Goal: Task Accomplishment & Management: Manage account settings

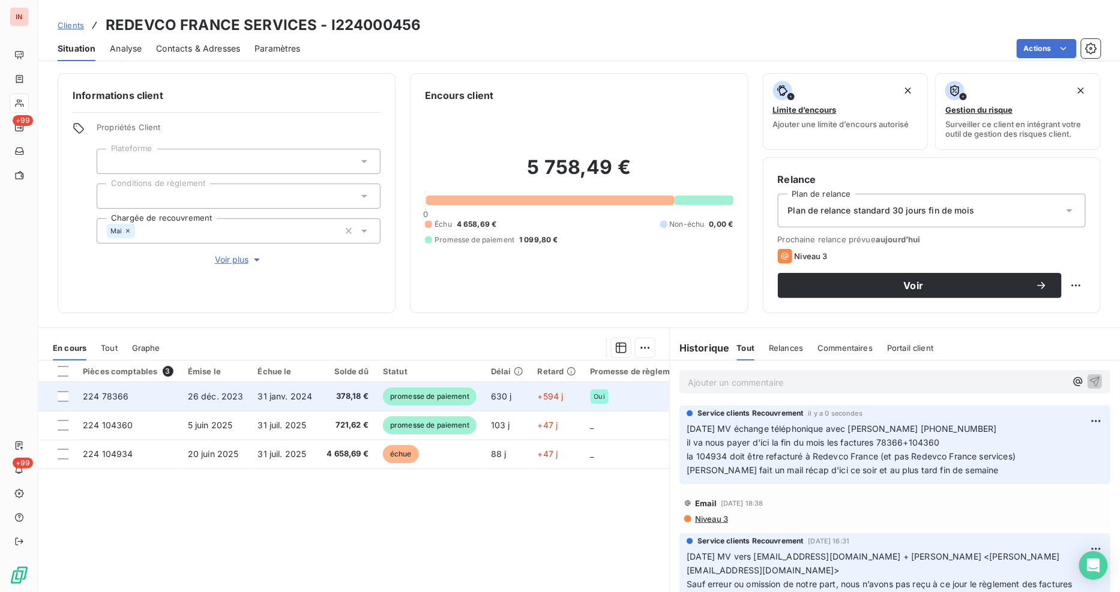
click at [136, 400] on td "224 78366" at bounding box center [128, 396] width 105 height 29
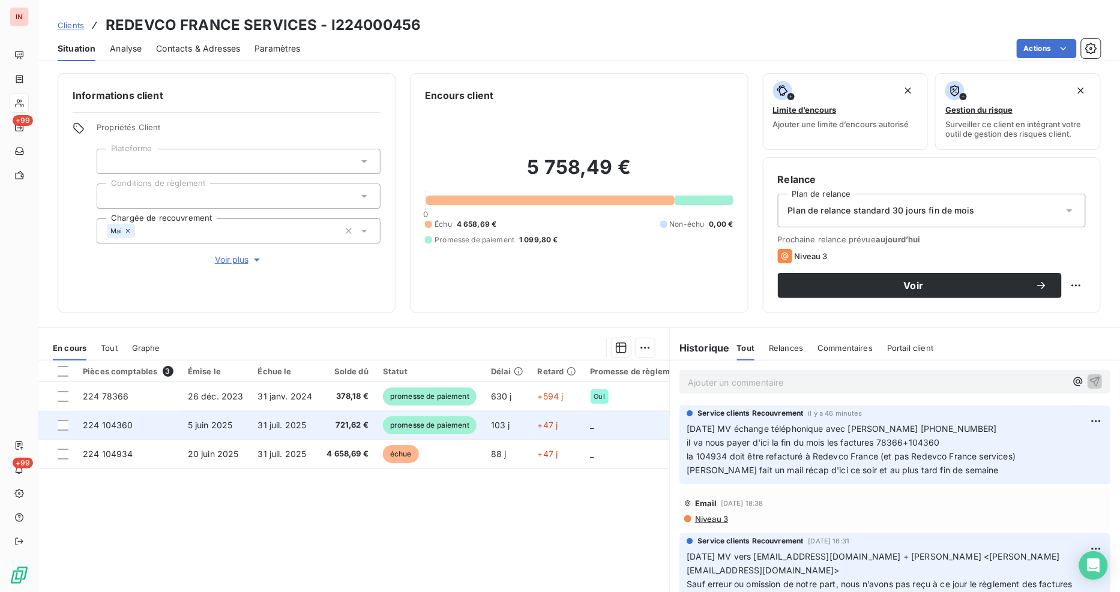
click at [307, 416] on td "31 juil. 2025" at bounding box center [285, 425] width 69 height 29
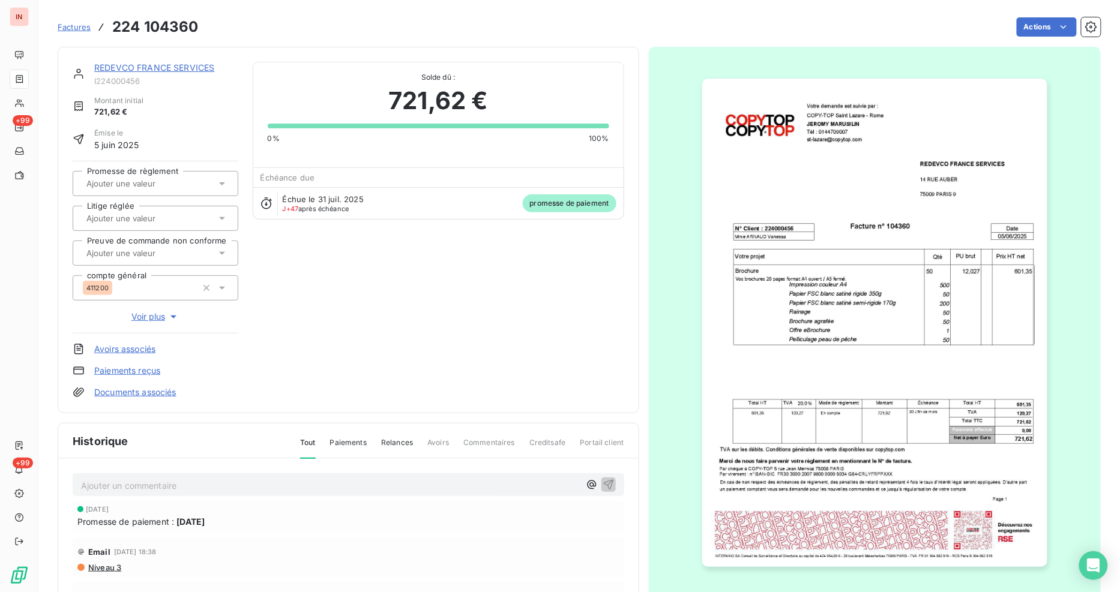
click at [164, 179] on input "text" at bounding box center [145, 183] width 121 height 11
click at [83, 214] on div at bounding box center [86, 215] width 12 height 12
click at [174, 64] on link "REDEVCO FRANCE SERVICES" at bounding box center [154, 67] width 120 height 10
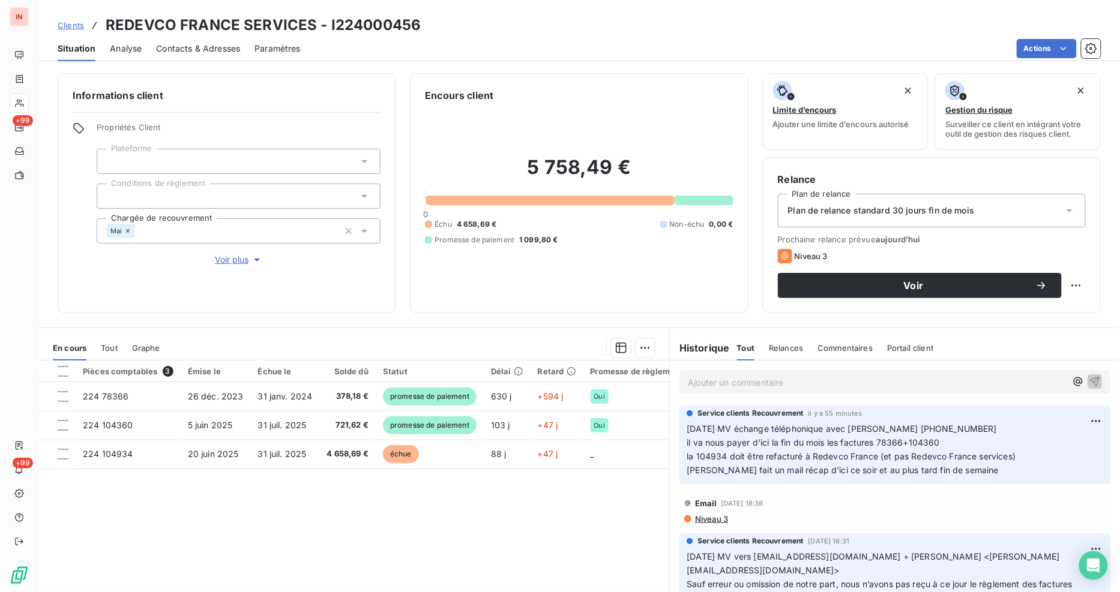
click at [73, 18] on div "Clients REDEVCO FRANCE SERVICES - I224000456" at bounding box center [239, 25] width 363 height 22
click at [73, 24] on span "Clients" at bounding box center [71, 25] width 26 height 10
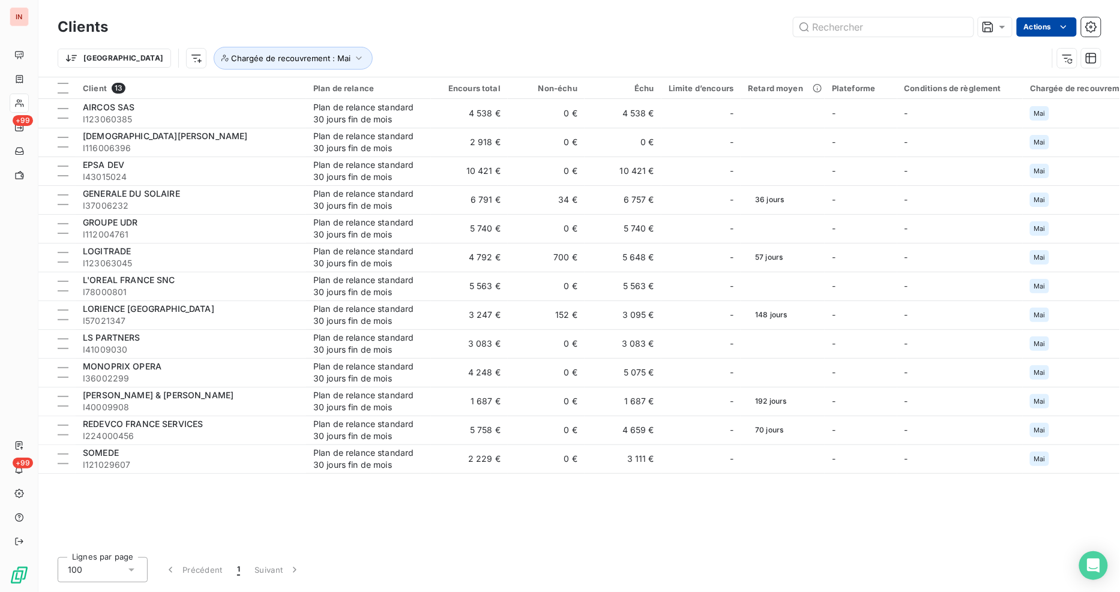
click at [1048, 37] on div "Clients Actions" at bounding box center [579, 26] width 1043 height 25
click at [1053, 27] on html "IN +99 +99 Clients Actions Trier Chargée de recouvrement : Mai Client 13 Plan d…" at bounding box center [560, 296] width 1120 height 592
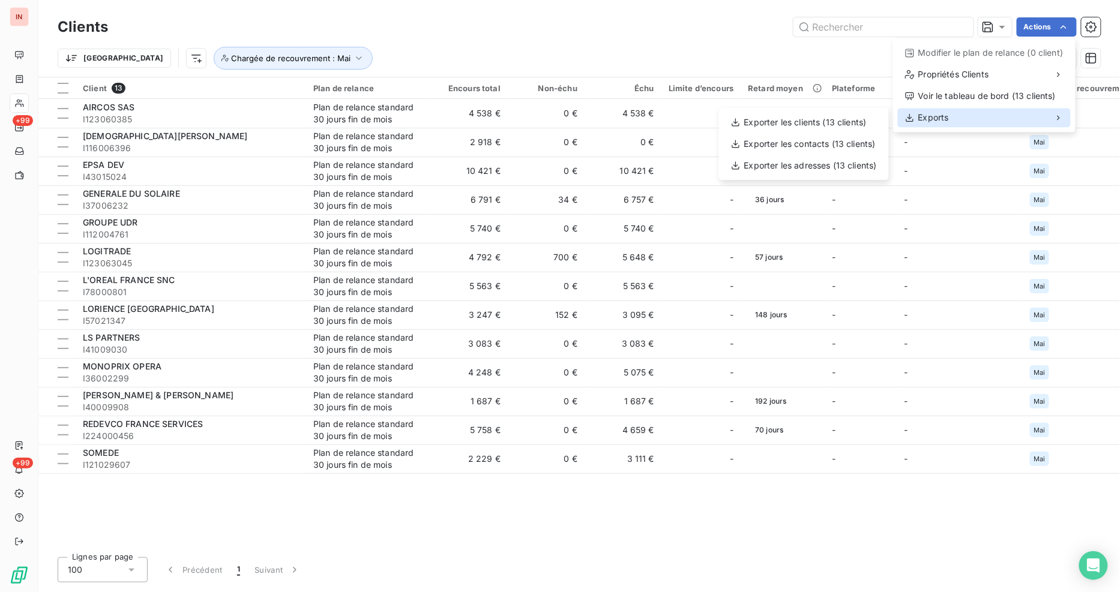
click at [952, 116] on div "Exports" at bounding box center [984, 117] width 173 height 19
click at [814, 124] on div "Exporter les clients (13 clients)" at bounding box center [804, 122] width 160 height 19
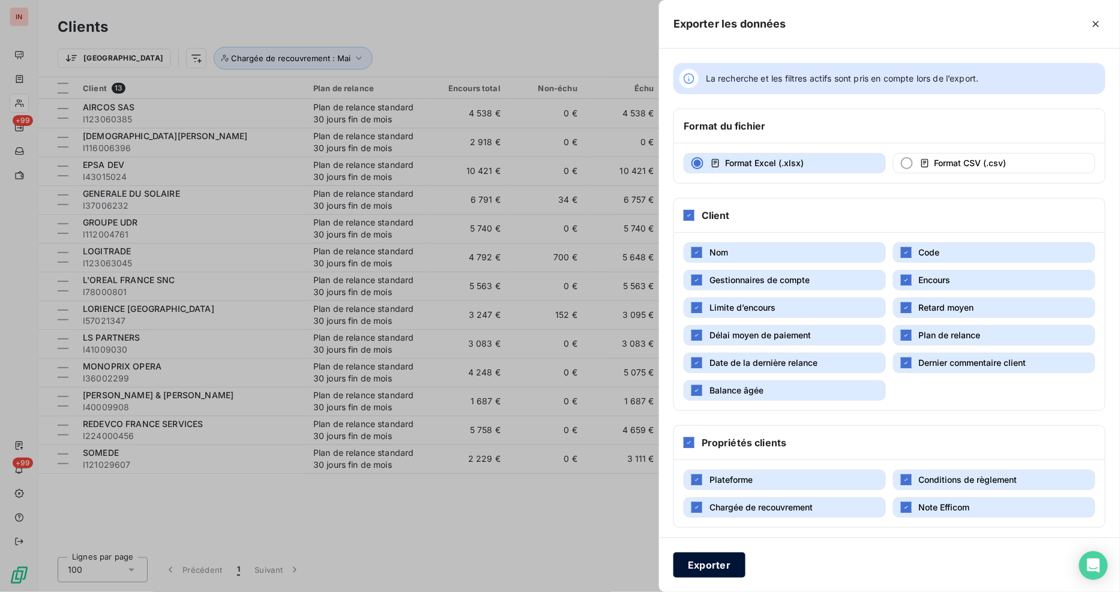
click at [731, 568] on button "Exporter" at bounding box center [709, 565] width 72 height 25
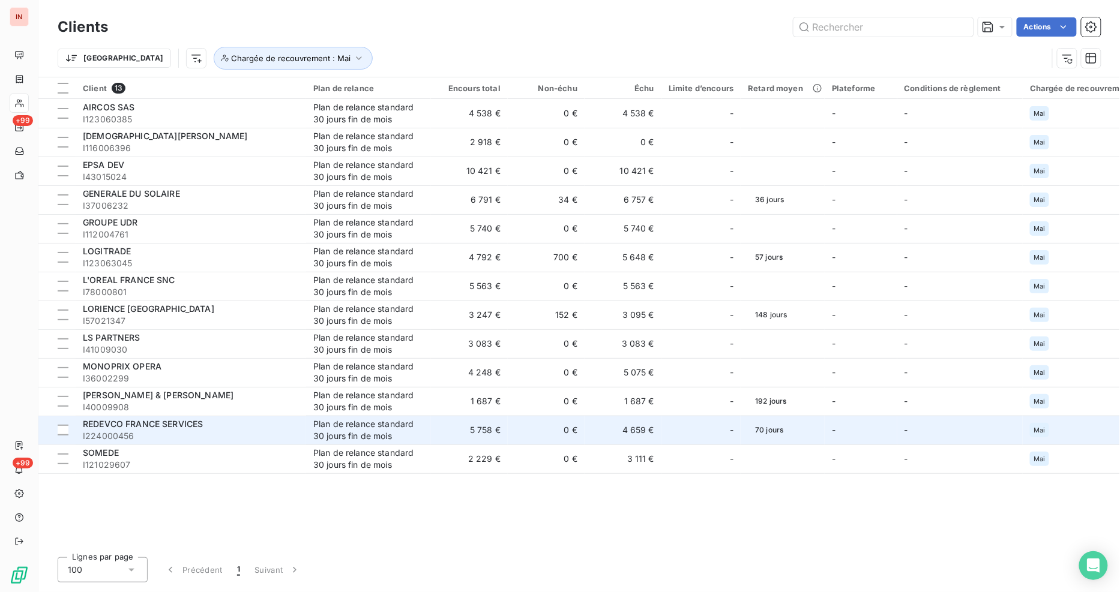
click at [137, 421] on span "REDEVCO FRANCE SERVICES" at bounding box center [143, 424] width 120 height 10
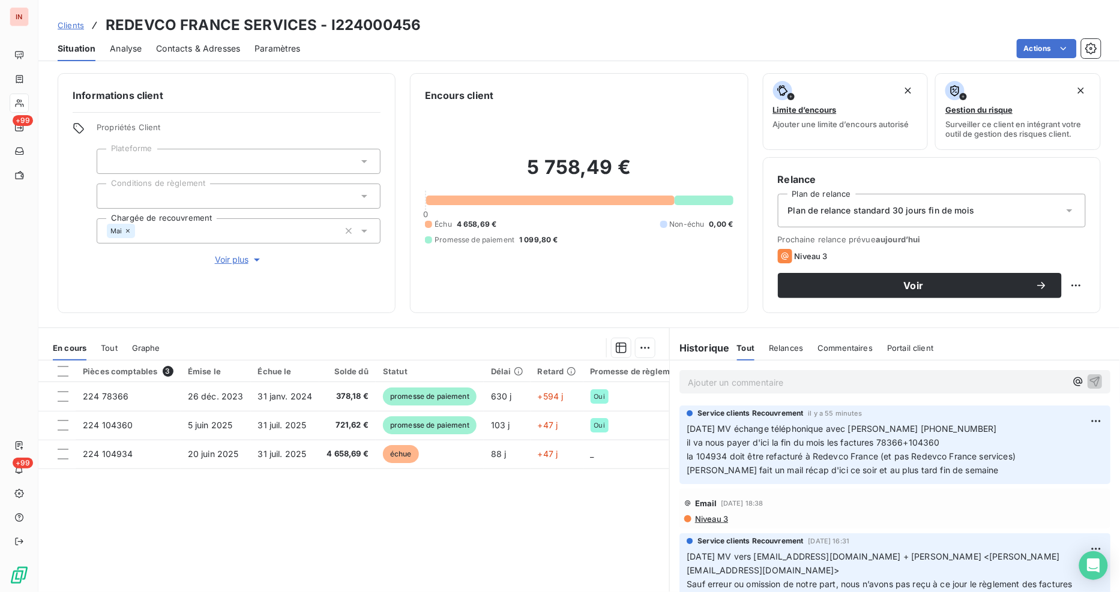
click at [190, 48] on span "Contacts & Adresses" at bounding box center [198, 49] width 84 height 12
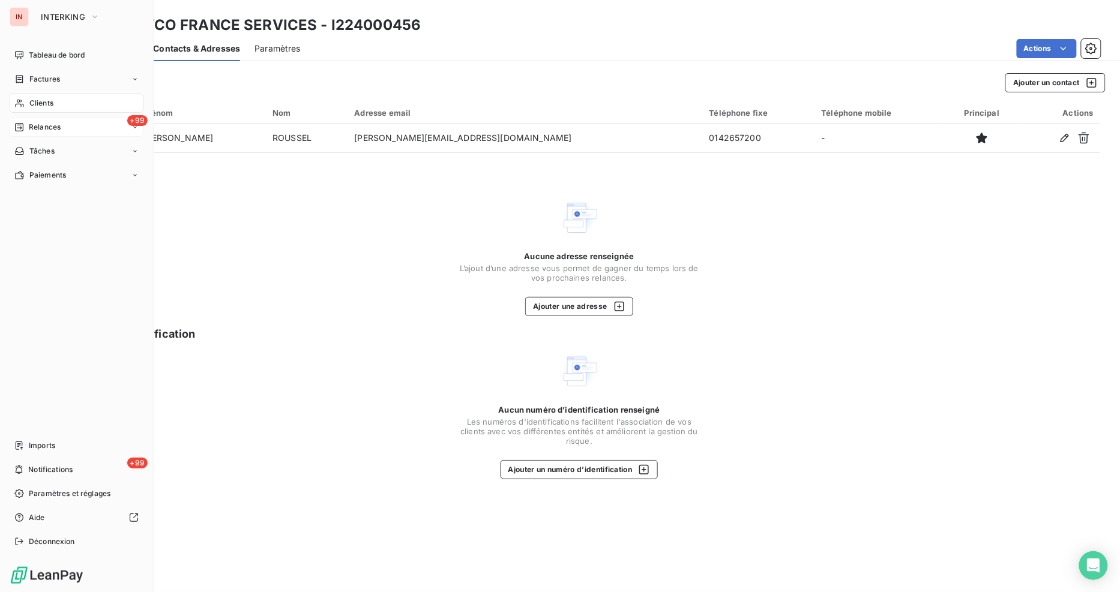
click at [43, 128] on span "Relances" at bounding box center [45, 127] width 32 height 11
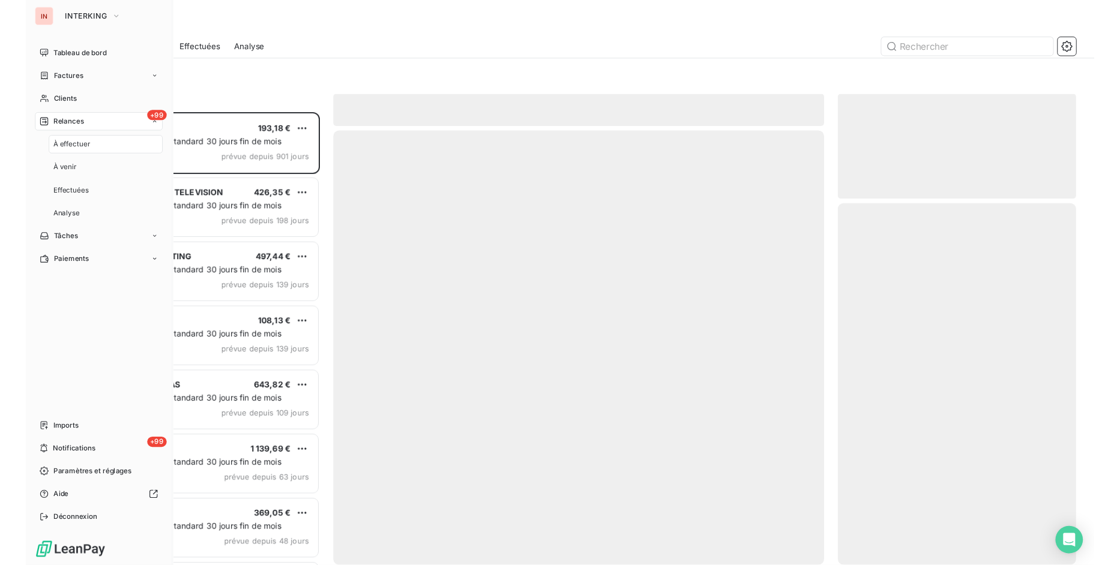
scroll to position [464, 240]
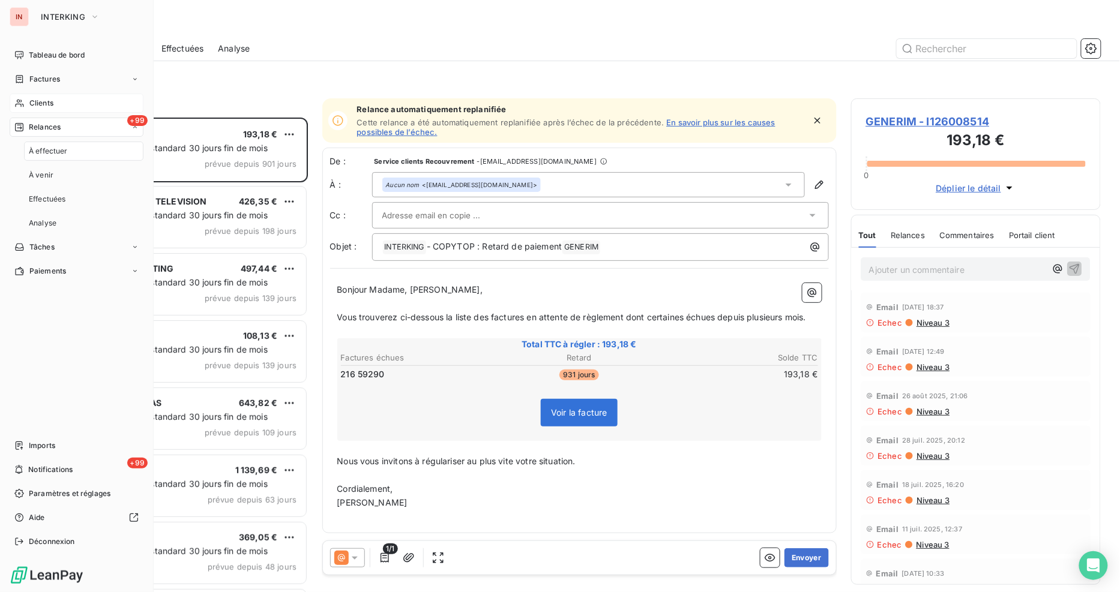
click at [53, 100] on span "Clients" at bounding box center [41, 103] width 24 height 11
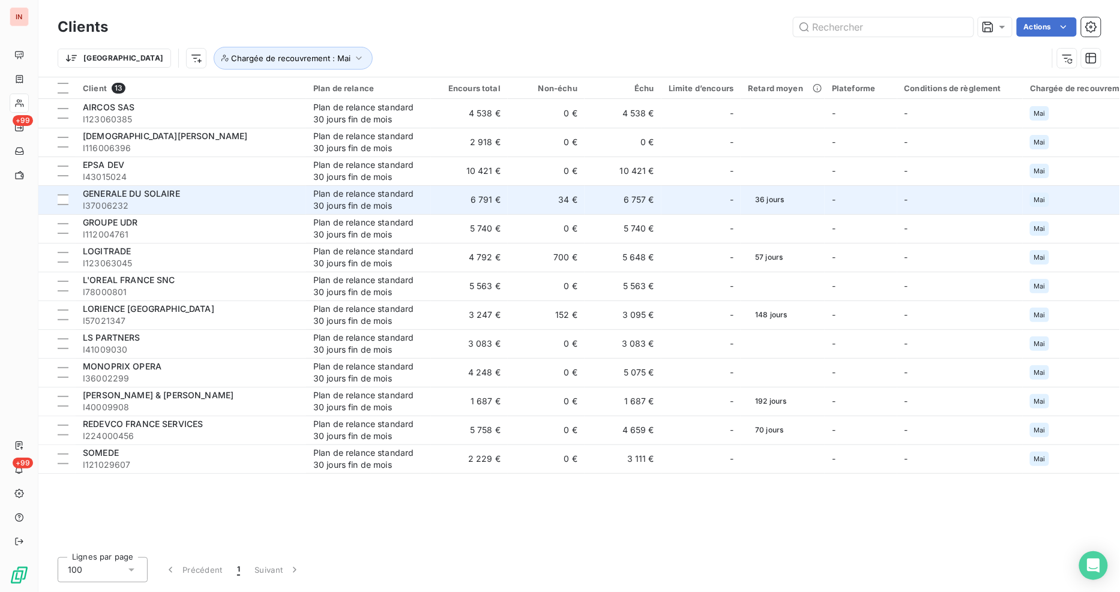
click at [108, 191] on span "GENERALE DU SOLAIRE" at bounding box center [131, 193] width 97 height 10
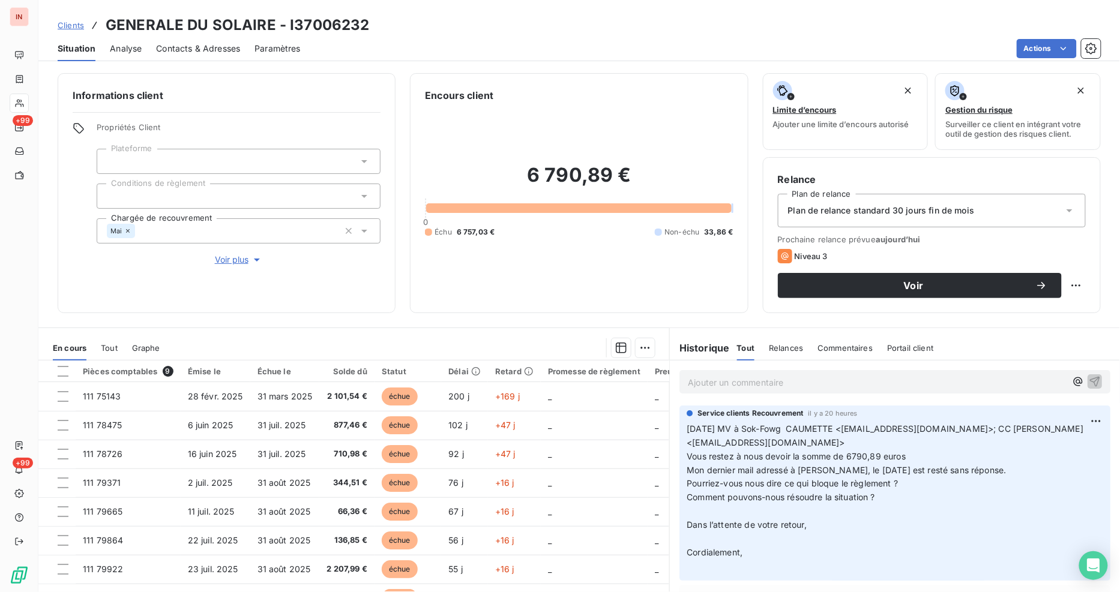
click at [710, 385] on p "Ajouter un commentaire ﻿" at bounding box center [877, 382] width 378 height 15
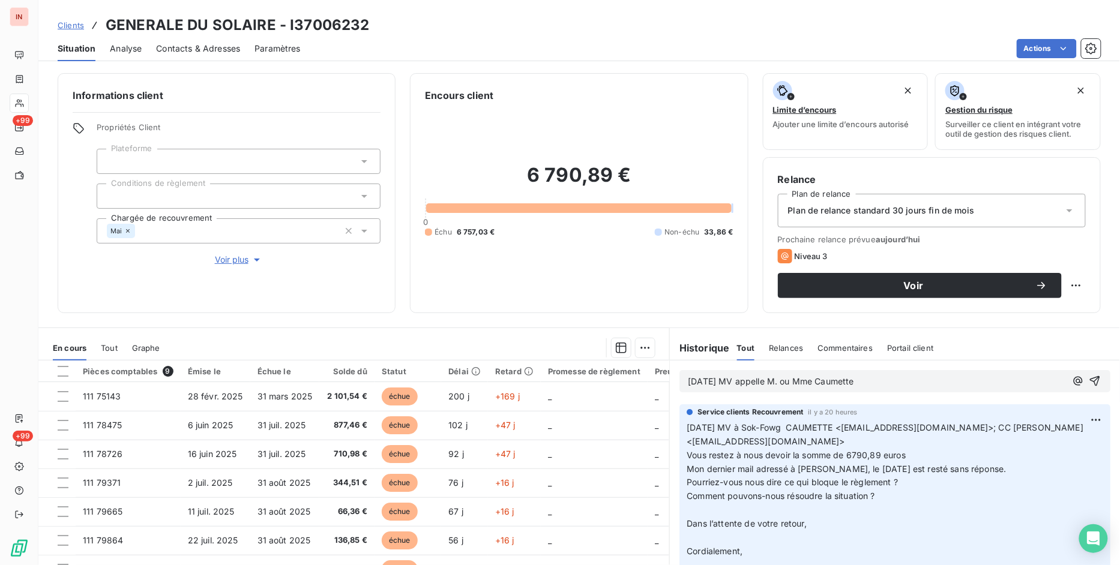
click at [867, 382] on p "[DATE] MV appelle M. ou Mme Caumette" at bounding box center [877, 382] width 378 height 14
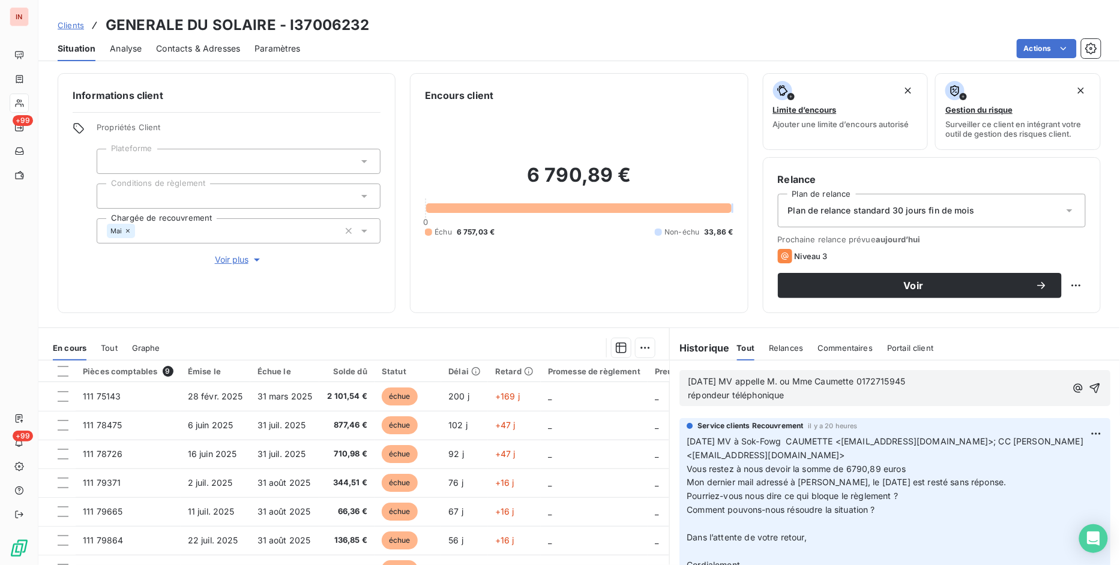
click at [806, 398] on p "[DATE] MV appelle M. ou Mme Caumette 0172715945 répondeur téléphonique" at bounding box center [877, 389] width 378 height 28
click at [925, 395] on span "[DATE] MV appelle M. ou Mme Caumette 0172715945 répondeur téléphonique : demand…" at bounding box center [824, 388] width 273 height 24
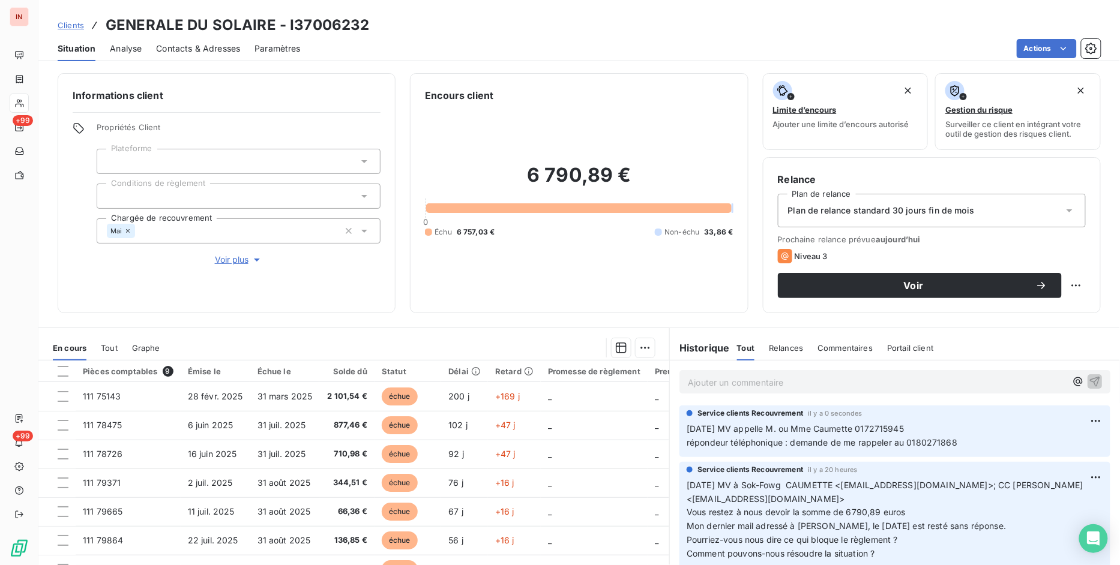
click at [64, 22] on span "Clients" at bounding box center [71, 25] width 26 height 10
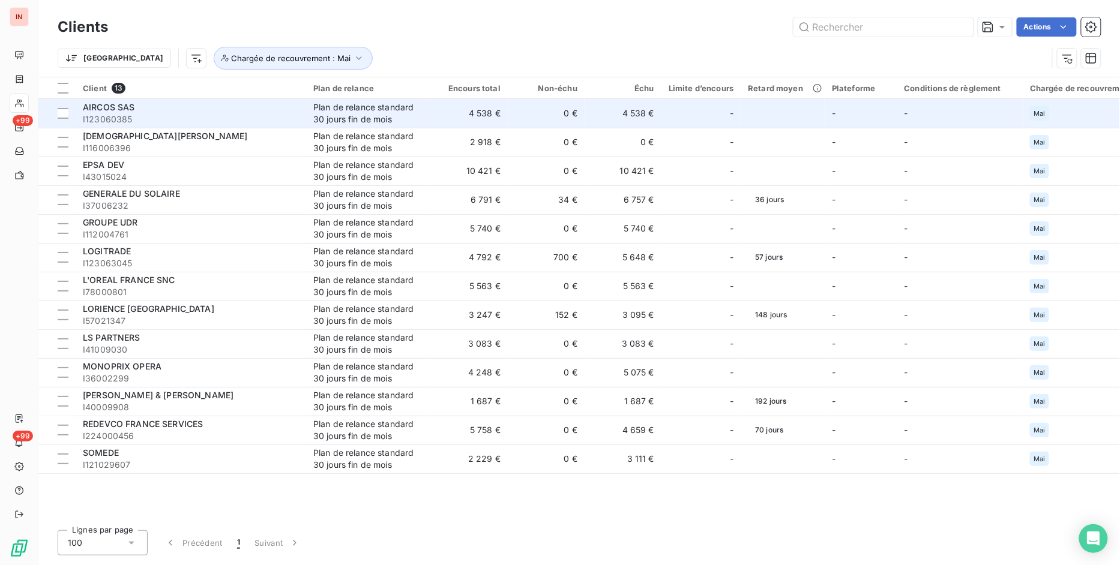
click at [128, 120] on span "I123060385" at bounding box center [191, 119] width 216 height 12
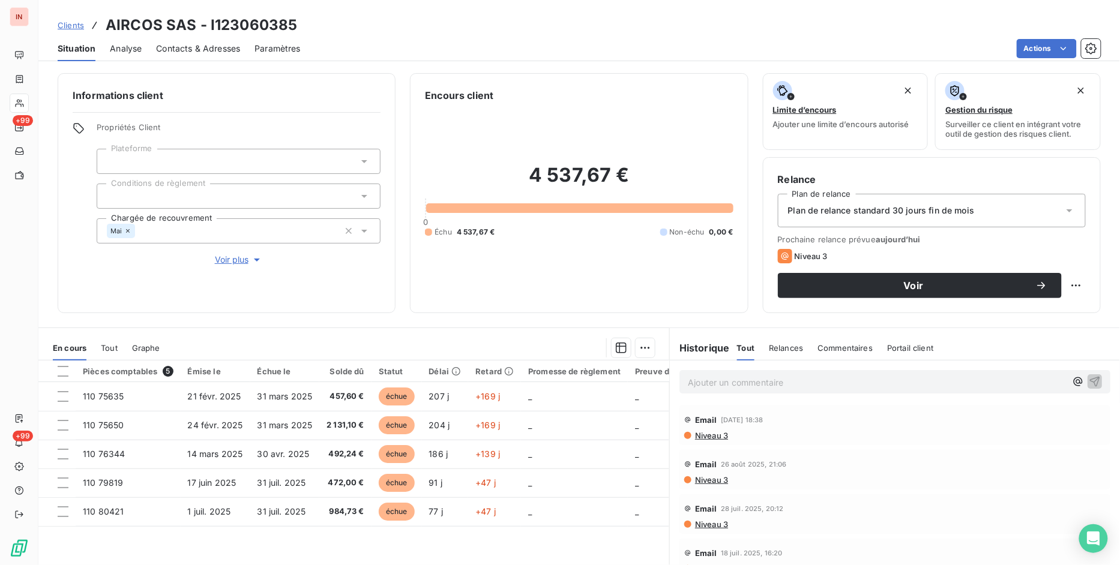
click at [188, 43] on span "Contacts & Adresses" at bounding box center [198, 49] width 84 height 12
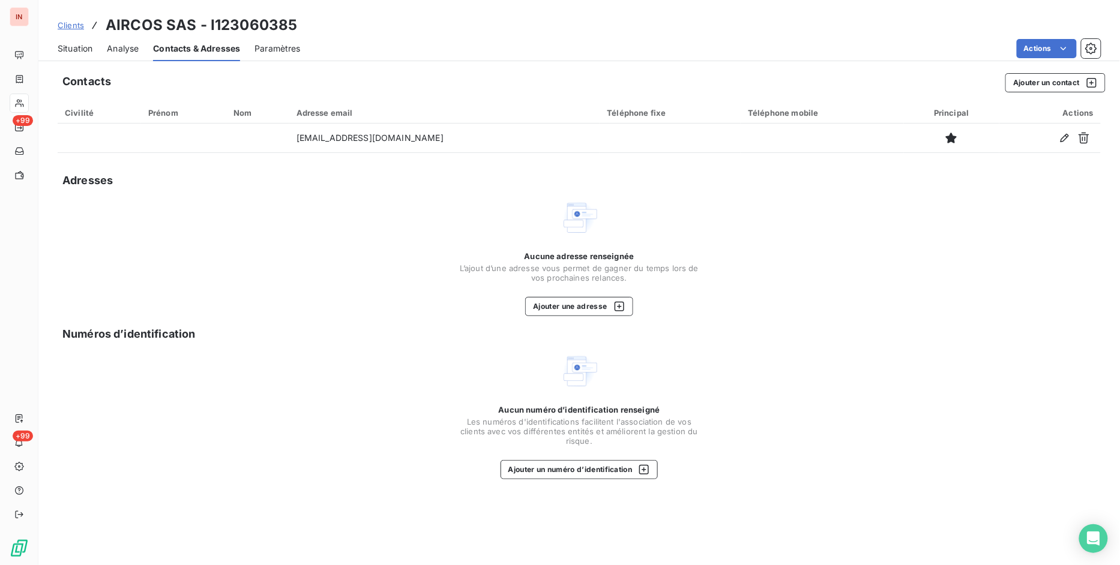
click at [66, 25] on span "Clients" at bounding box center [71, 25] width 26 height 10
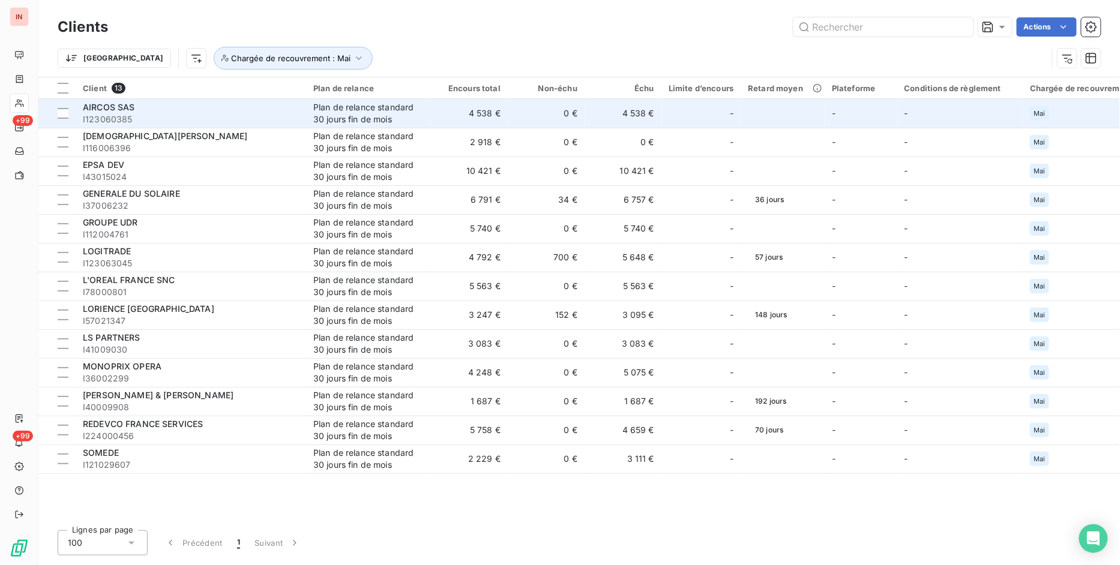
click at [330, 118] on div "Plan de relance standard 30 jours fin de mois" at bounding box center [368, 113] width 110 height 24
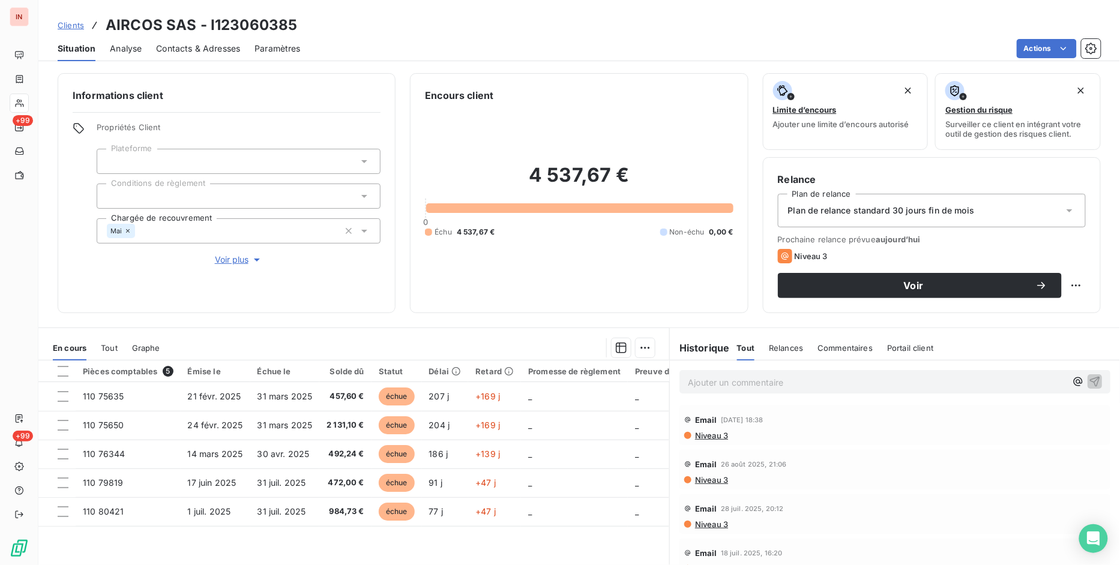
drag, startPoint x: 212, startPoint y: 47, endPoint x: 219, endPoint y: 47, distance: 6.6
click at [213, 47] on span "Contacts & Adresses" at bounding box center [198, 49] width 84 height 12
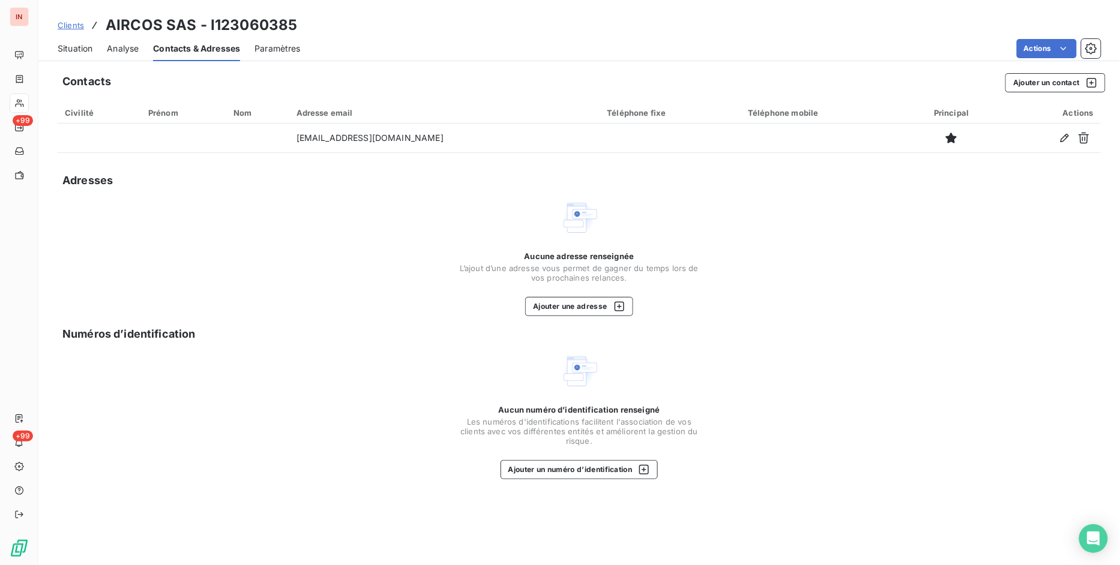
drag, startPoint x: 88, startPoint y: 30, endPoint x: 80, endPoint y: 31, distance: 7.2
click at [84, 31] on div "Clients AIRCOS SAS - I123060385" at bounding box center [178, 25] width 240 height 22
click at [69, 26] on span "Clients" at bounding box center [71, 25] width 26 height 10
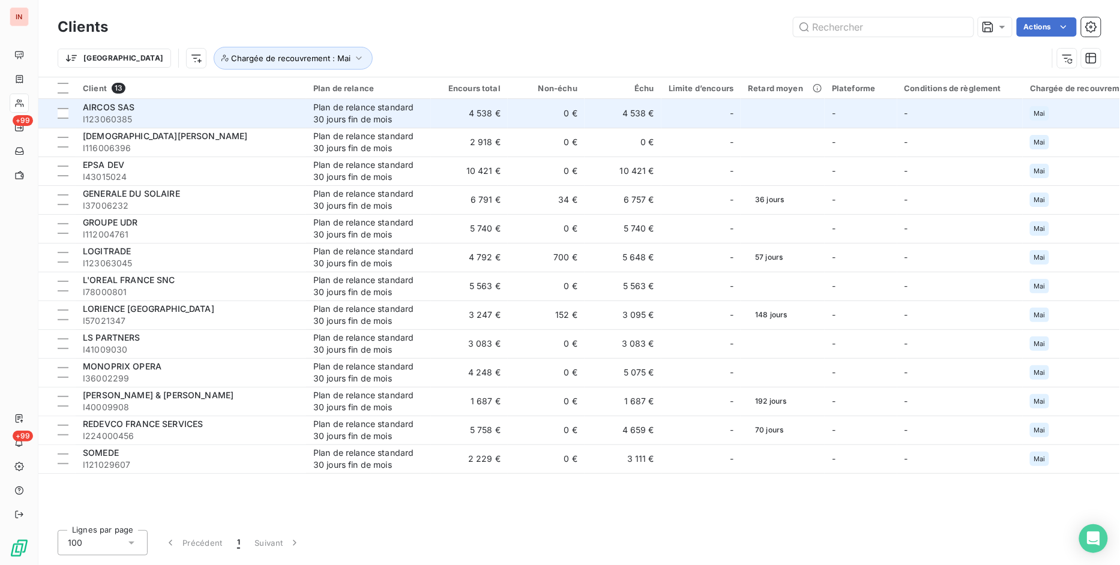
click at [102, 110] on span "AIRCOS SAS" at bounding box center [109, 107] width 52 height 10
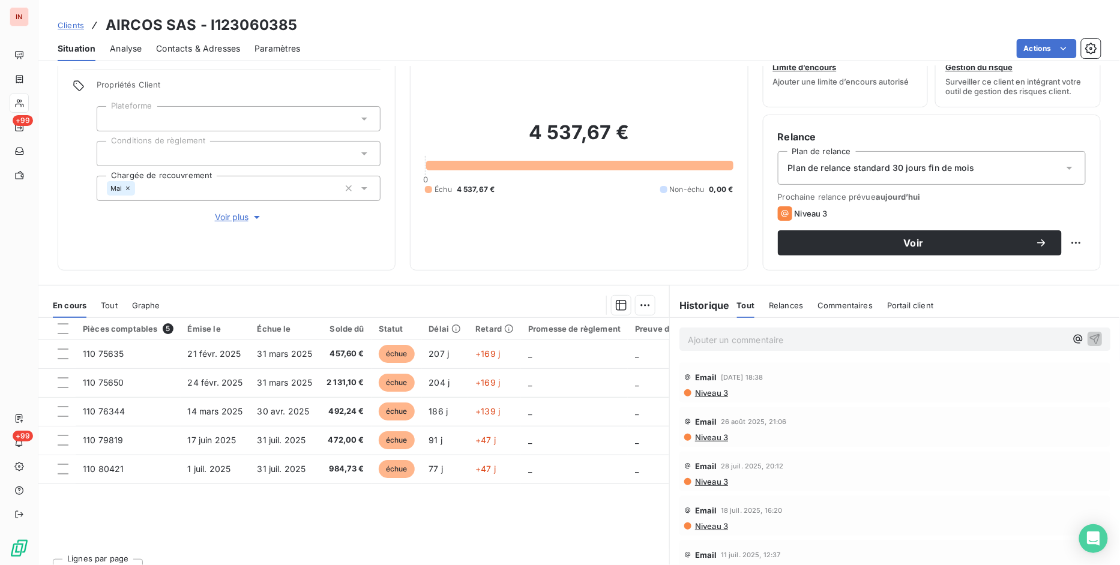
scroll to position [62, 0]
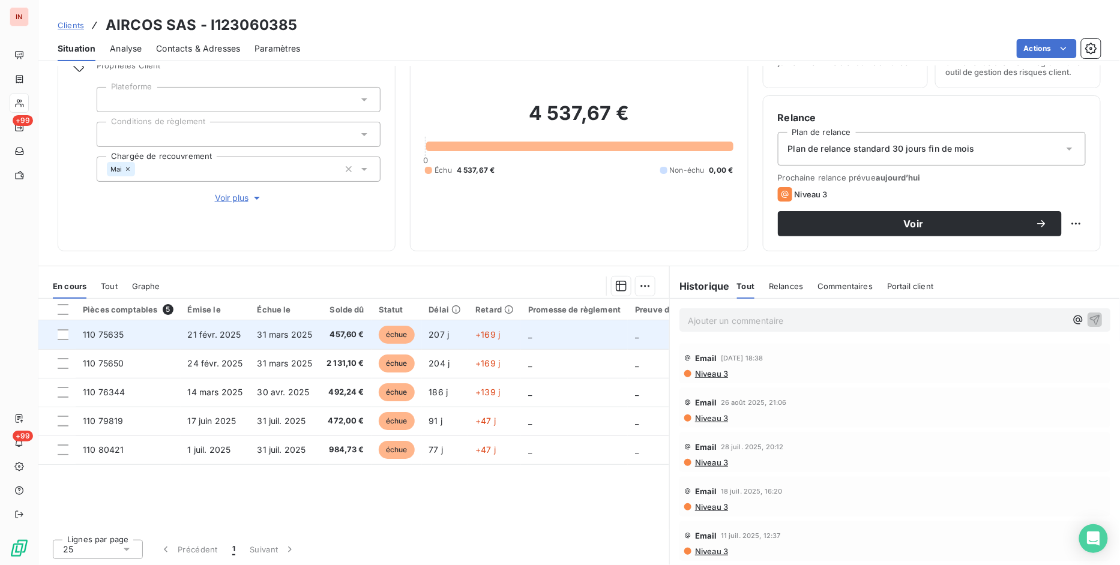
click at [304, 329] on span "31 mars 2025" at bounding box center [284, 334] width 55 height 10
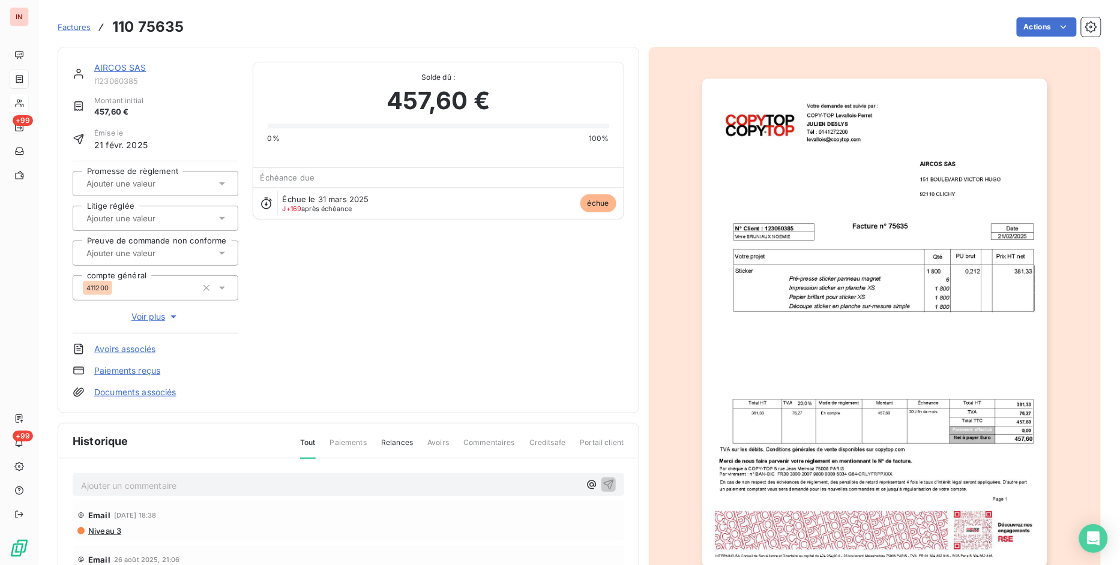
click at [164, 392] on link "Documents associés" at bounding box center [135, 392] width 82 height 12
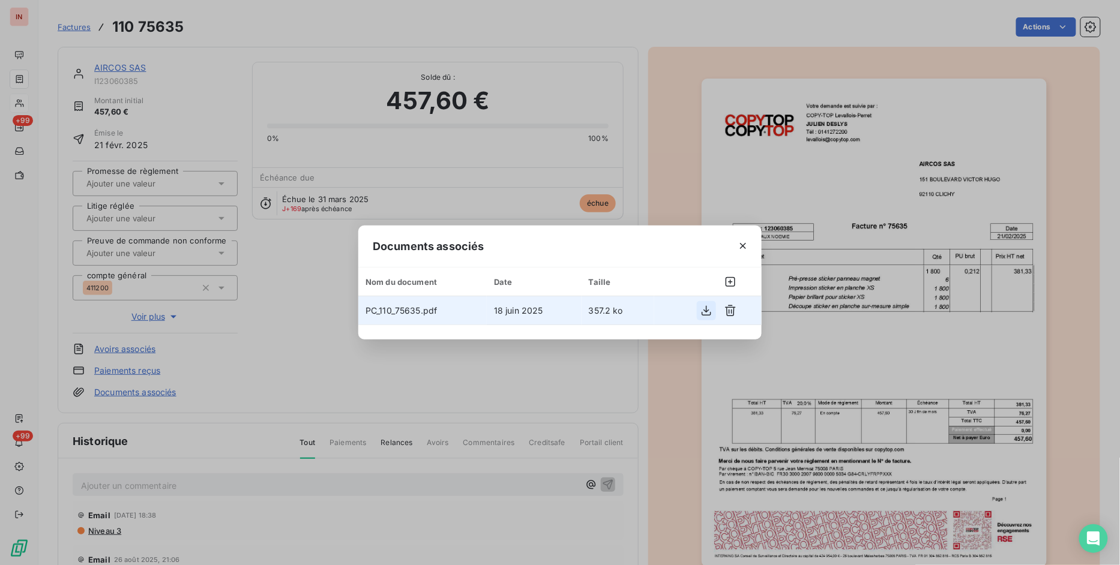
click at [705, 314] on icon "button" at bounding box center [706, 311] width 12 height 12
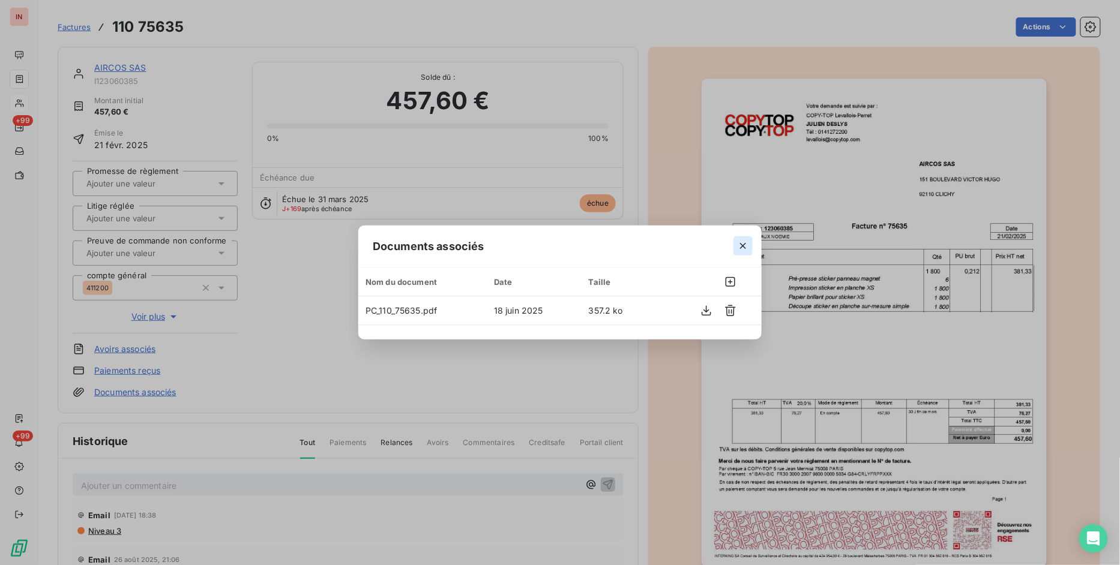
click at [741, 246] on icon "button" at bounding box center [743, 246] width 12 height 12
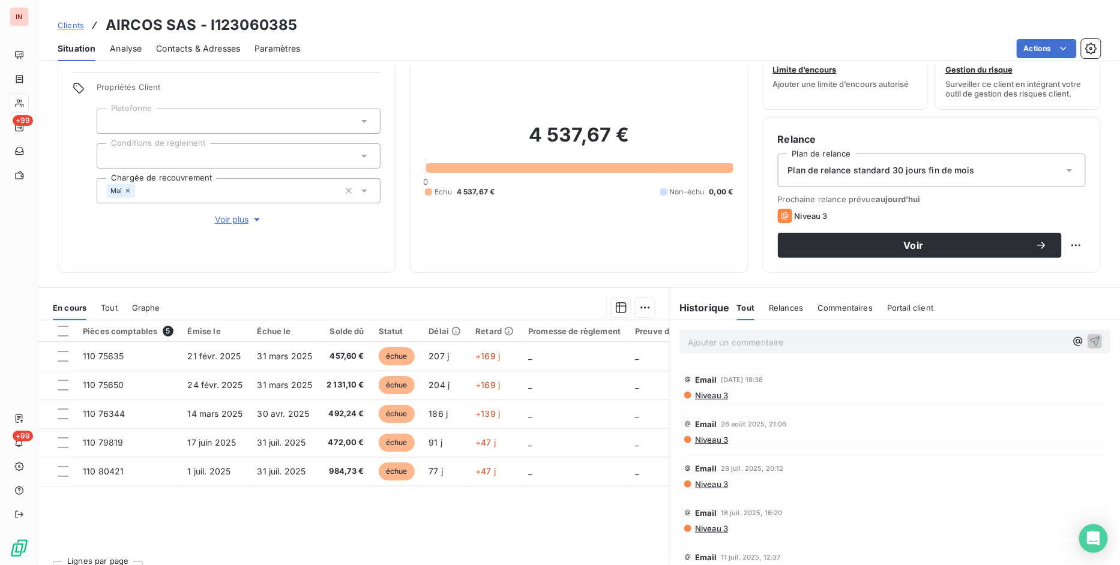
scroll to position [62, 0]
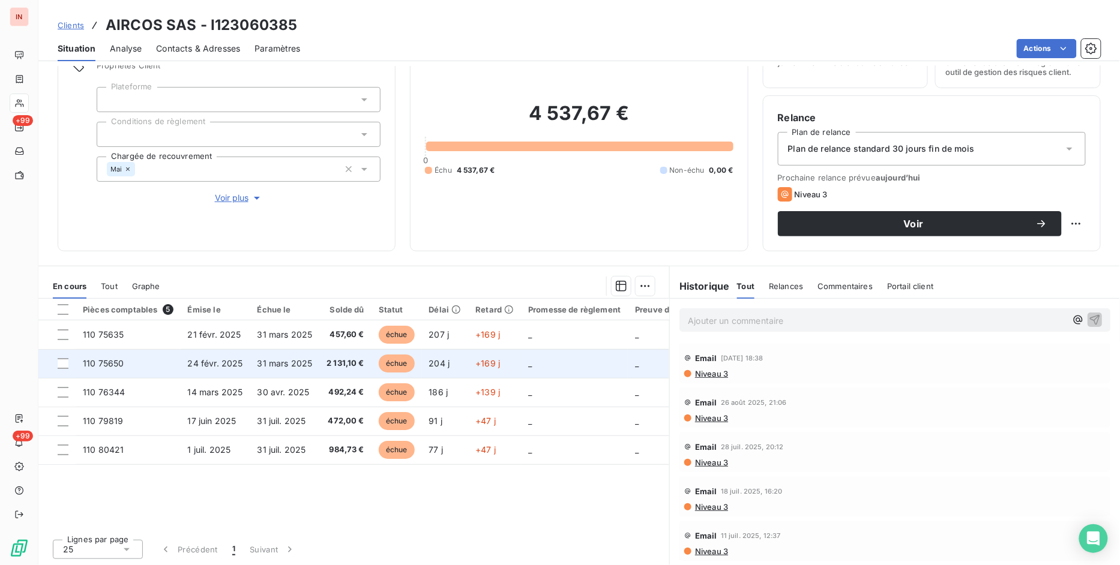
click at [344, 362] on span "2 131,10 €" at bounding box center [345, 364] width 38 height 12
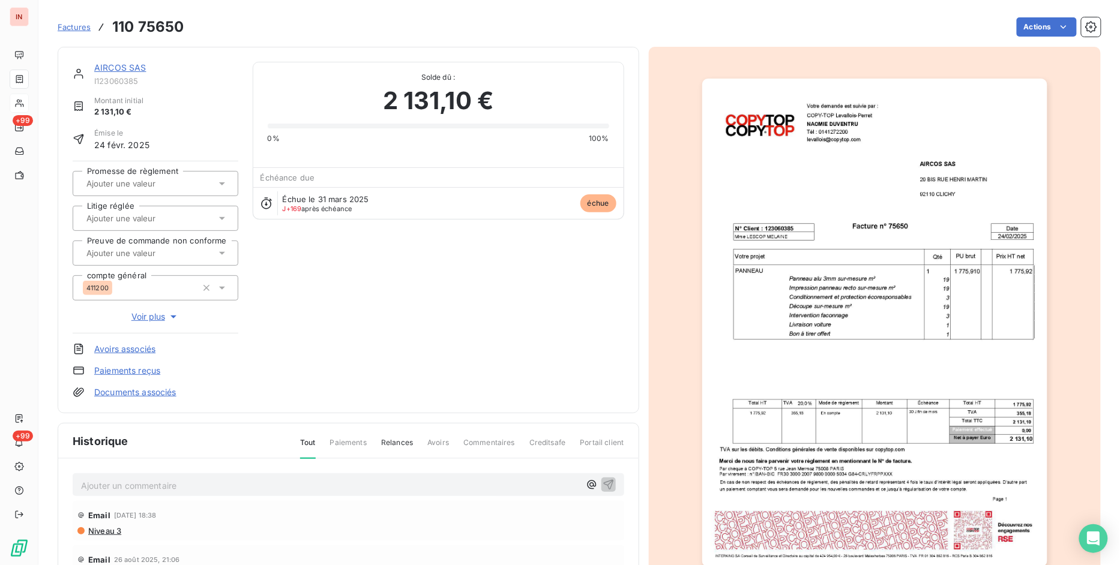
click at [150, 389] on link "Documents associés" at bounding box center [135, 392] width 82 height 12
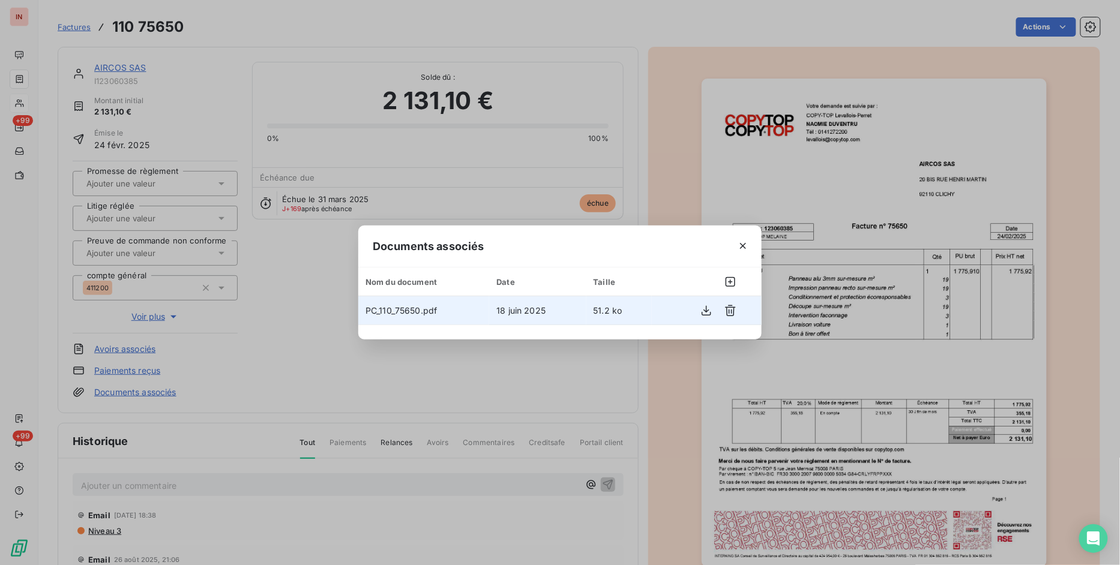
click at [452, 304] on td "PC_110_75650.pdf" at bounding box center [423, 310] width 131 height 29
click at [706, 311] on icon "button" at bounding box center [707, 310] width 10 height 10
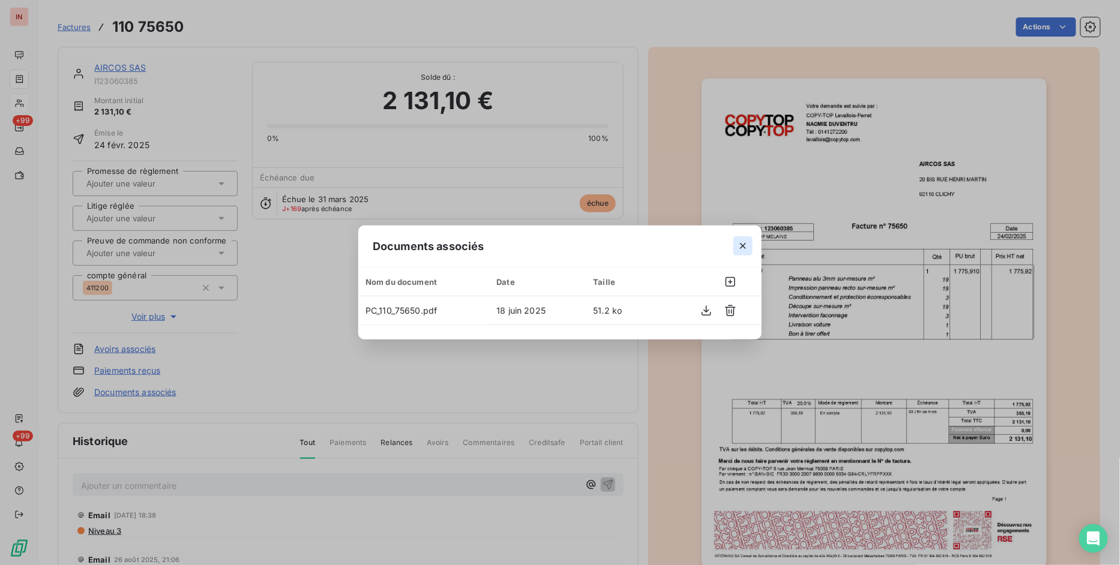
click at [741, 247] on icon "button" at bounding box center [743, 246] width 6 height 6
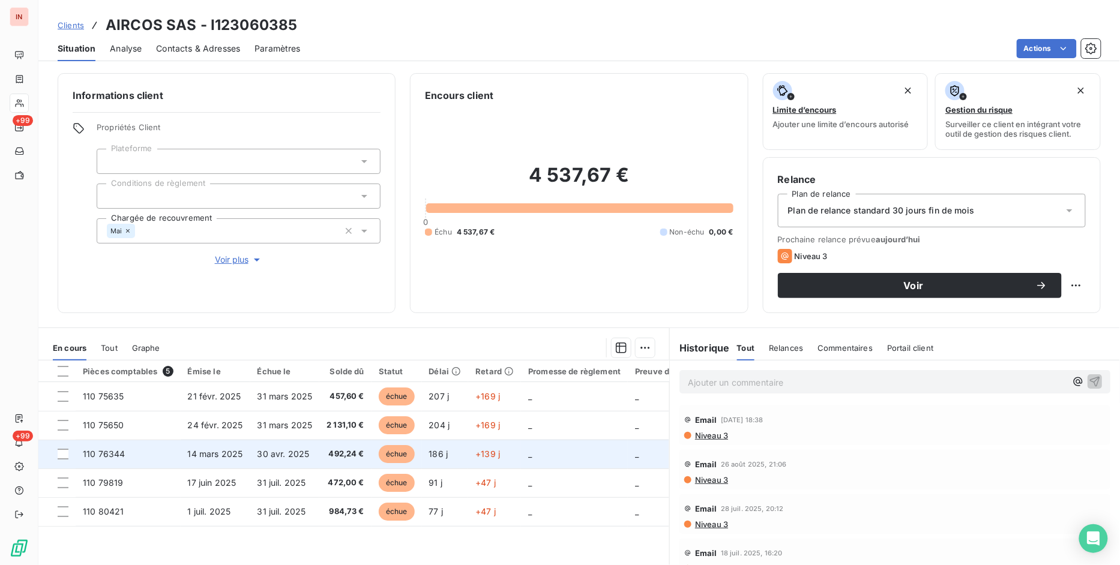
click at [334, 449] on span "492,24 €" at bounding box center [345, 454] width 38 height 12
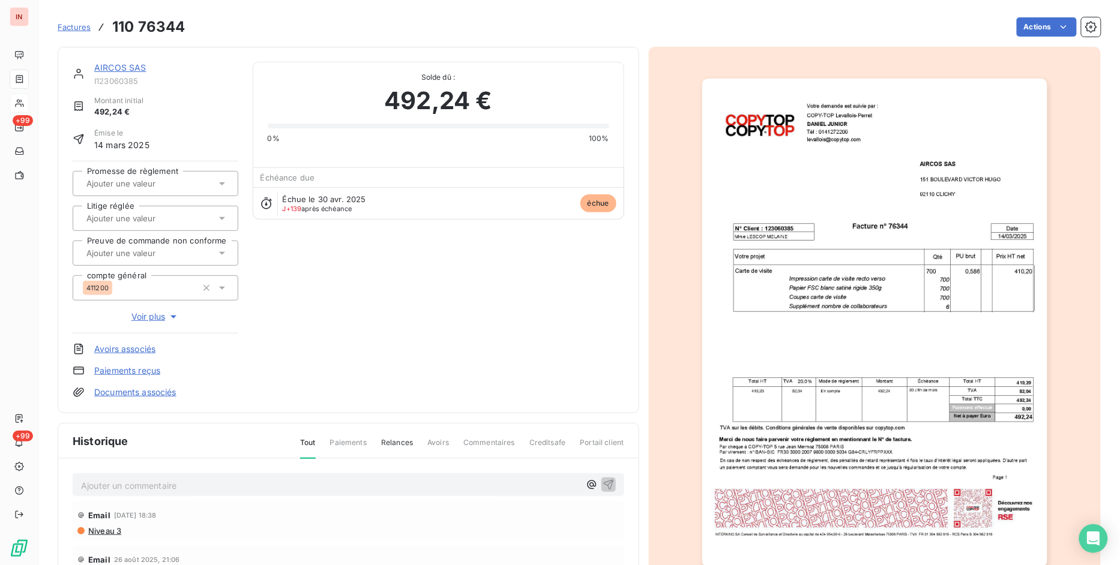
click at [168, 389] on link "Documents associés" at bounding box center [135, 392] width 82 height 12
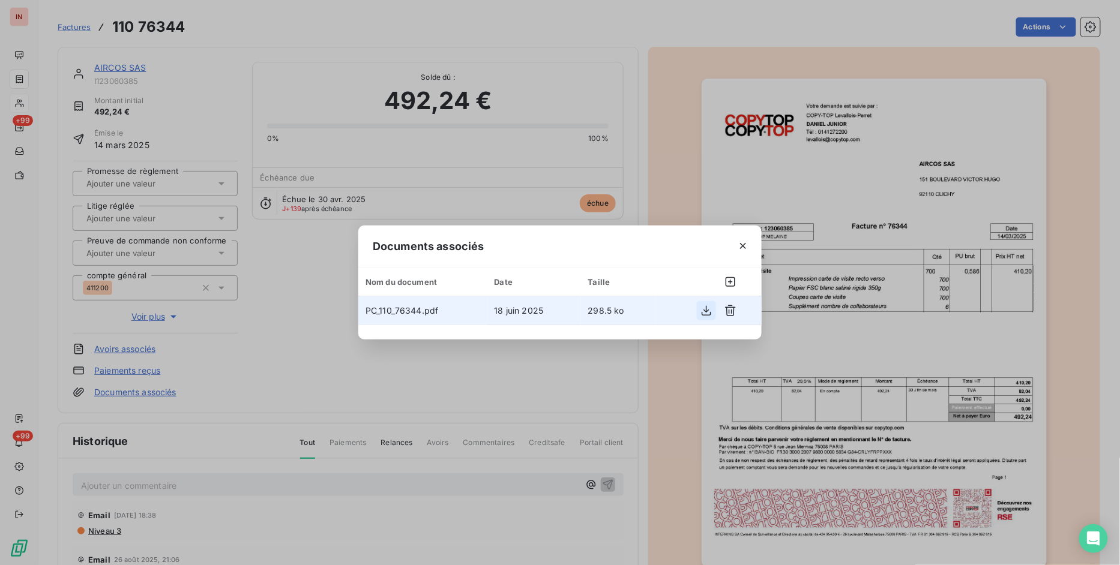
click at [709, 310] on icon "button" at bounding box center [706, 311] width 12 height 12
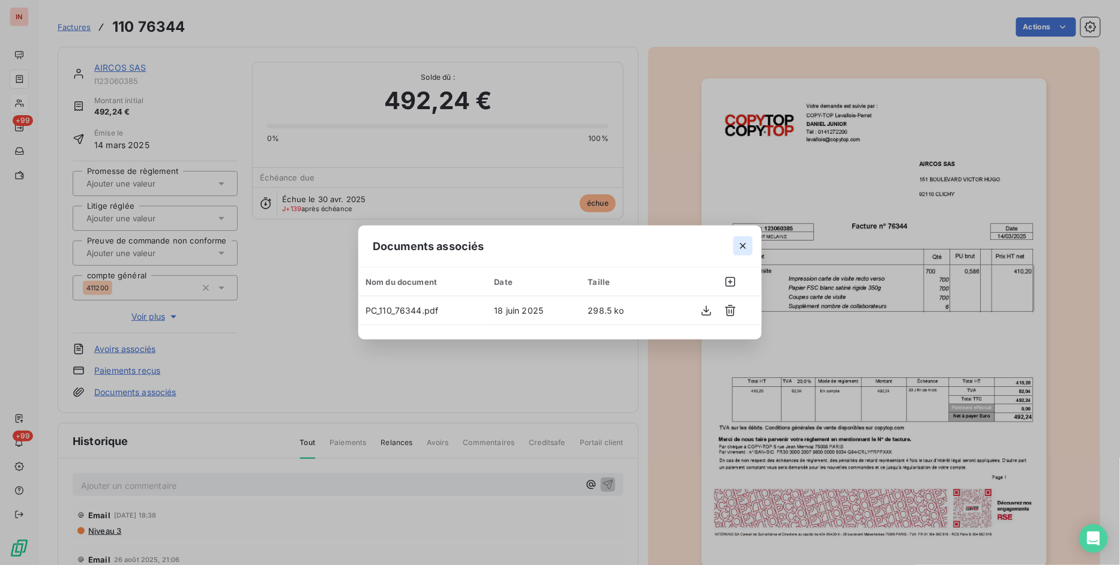
click at [742, 241] on icon "button" at bounding box center [743, 246] width 12 height 12
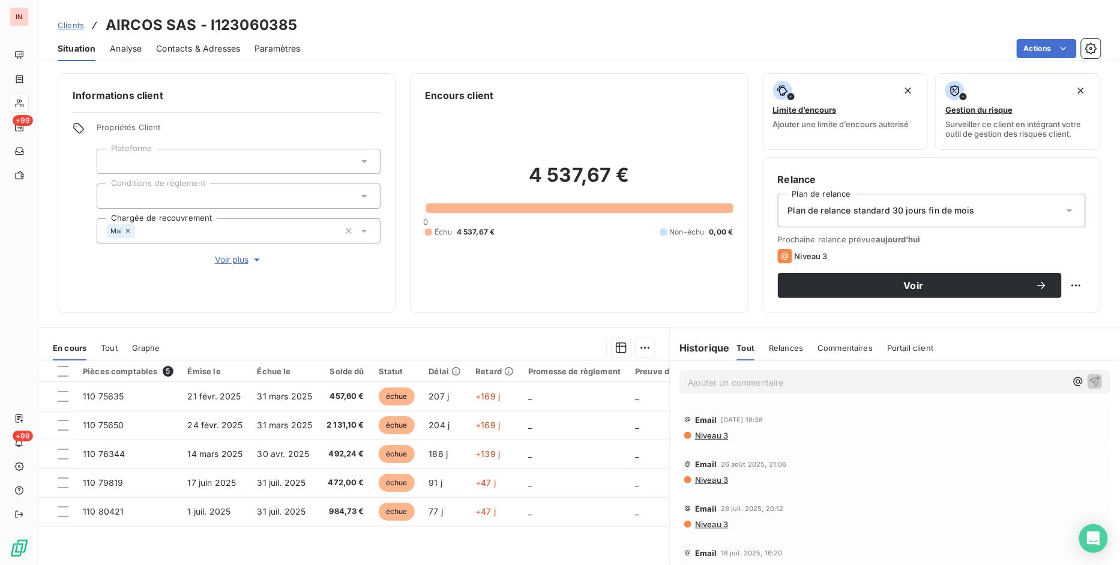
scroll to position [62, 0]
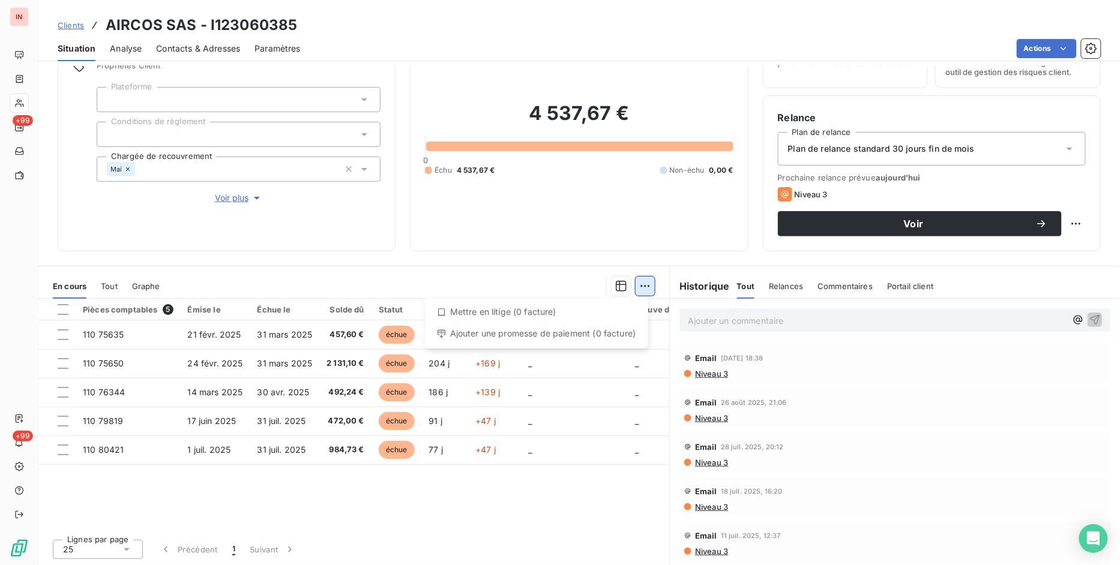
click at [639, 289] on html "IN +99 +99 Clients AIRCOS SAS - I123060385 Situation Analyse Contacts & Adresse…" at bounding box center [560, 282] width 1120 height 565
click at [615, 290] on icon "button" at bounding box center [621, 286] width 12 height 12
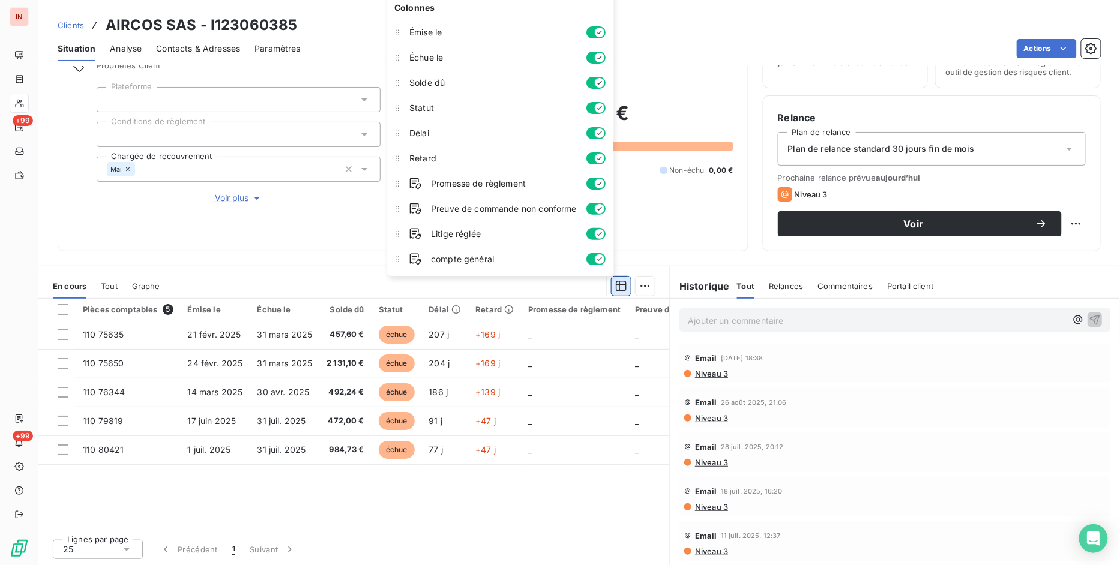
click at [615, 290] on icon "button" at bounding box center [621, 286] width 12 height 12
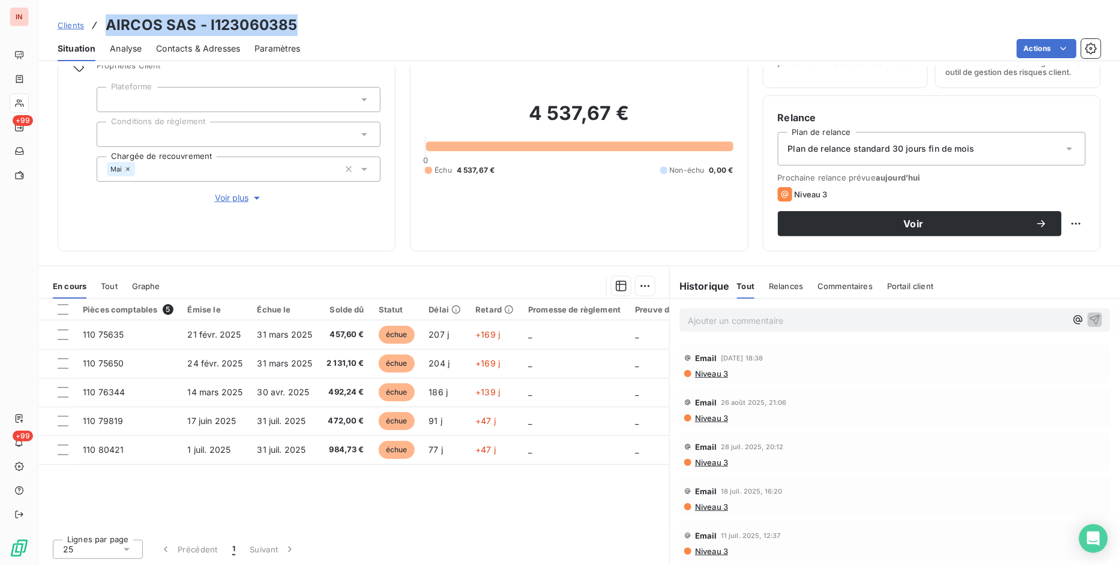
drag, startPoint x: 102, startPoint y: 22, endPoint x: 300, endPoint y: 29, distance: 198.2
click at [300, 29] on div "Clients AIRCOS SAS - I123060385" at bounding box center [578, 25] width 1081 height 22
copy h3 "AIRCOS SAS - I123060385"
click at [191, 46] on span "Contacts & Adresses" at bounding box center [198, 49] width 84 height 12
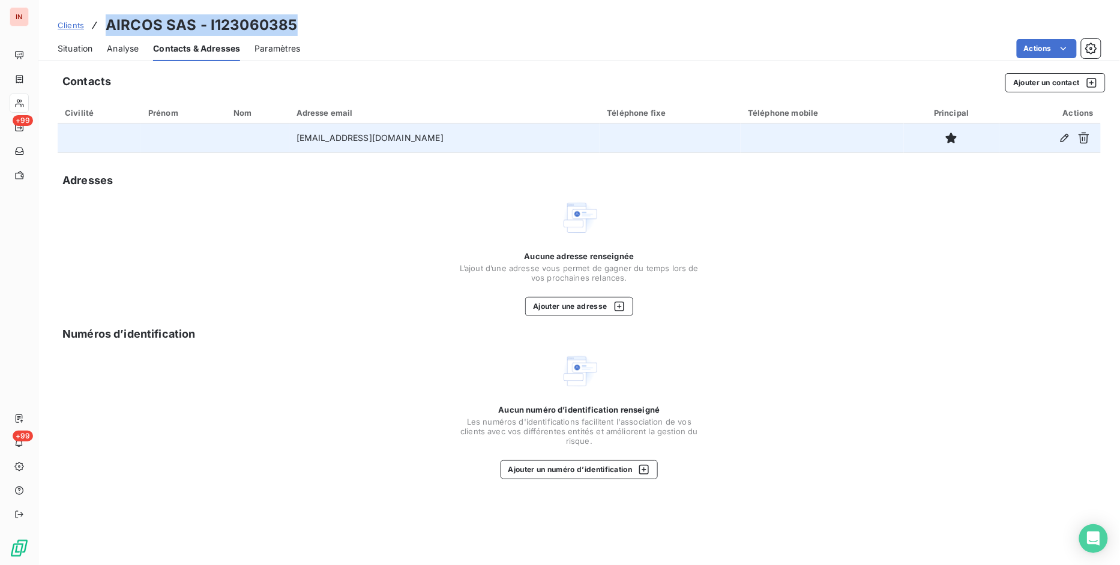
drag, startPoint x: 441, startPoint y: 141, endPoint x: 256, endPoint y: 130, distance: 185.8
click at [256, 130] on tr "[EMAIL_ADDRESS][DOMAIN_NAME]" at bounding box center [579, 138] width 1043 height 29
copy tr "[EMAIL_ADDRESS][DOMAIN_NAME]"
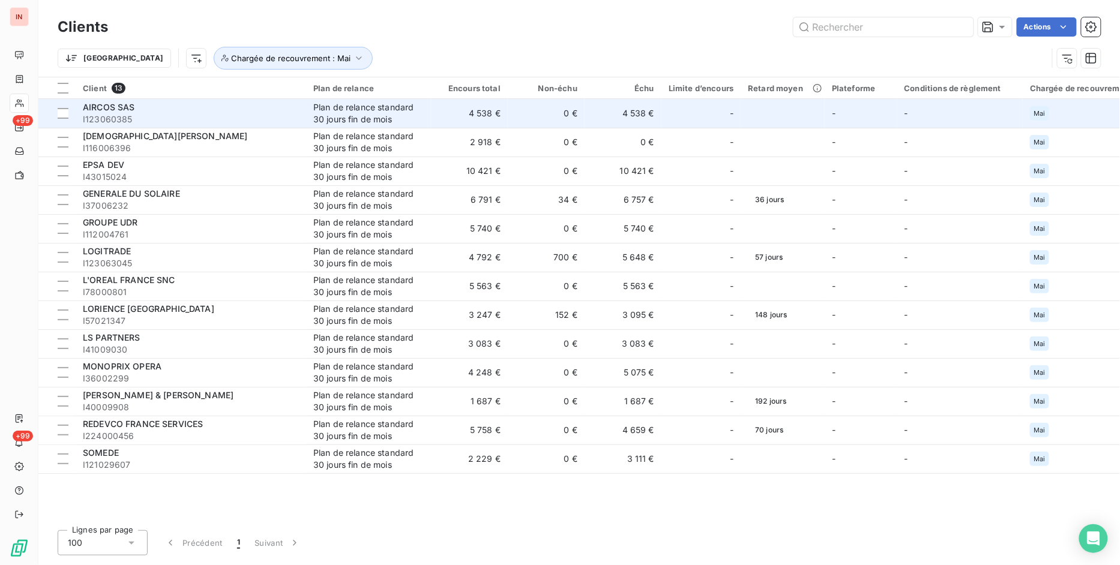
click at [112, 111] on span "AIRCOS SAS" at bounding box center [109, 107] width 52 height 10
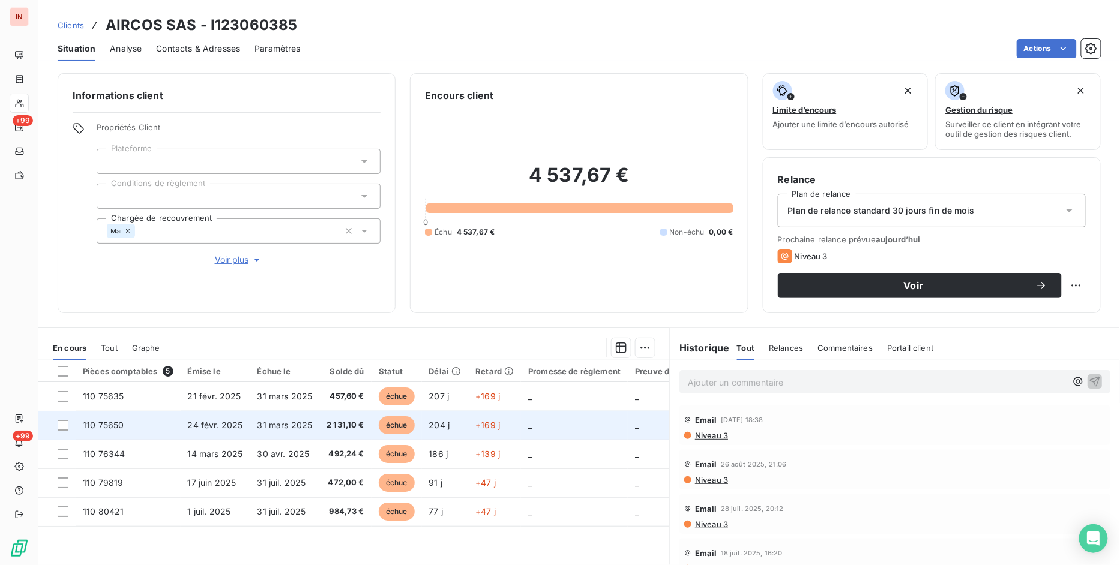
click at [343, 426] on span "2 131,10 €" at bounding box center [345, 425] width 38 height 12
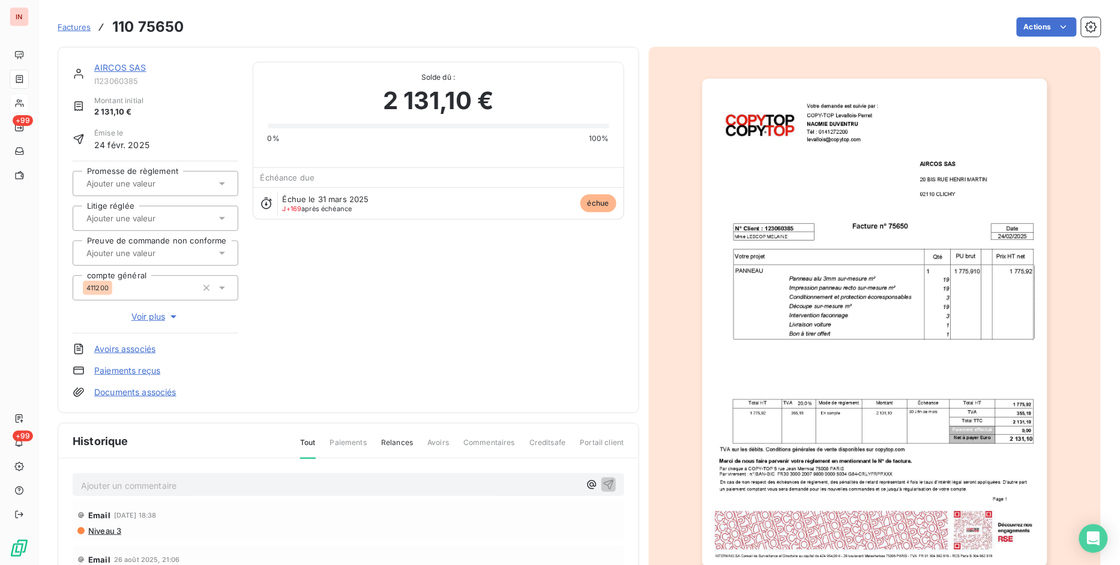
click at [109, 67] on link "AIRCOS SAS" at bounding box center [120, 67] width 52 height 10
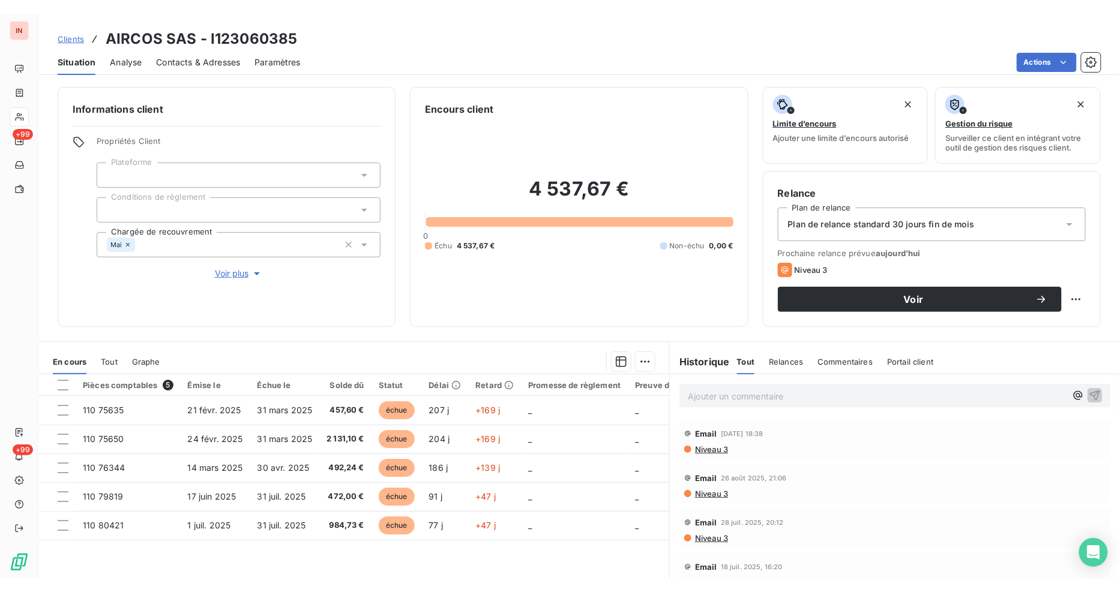
scroll to position [62, 0]
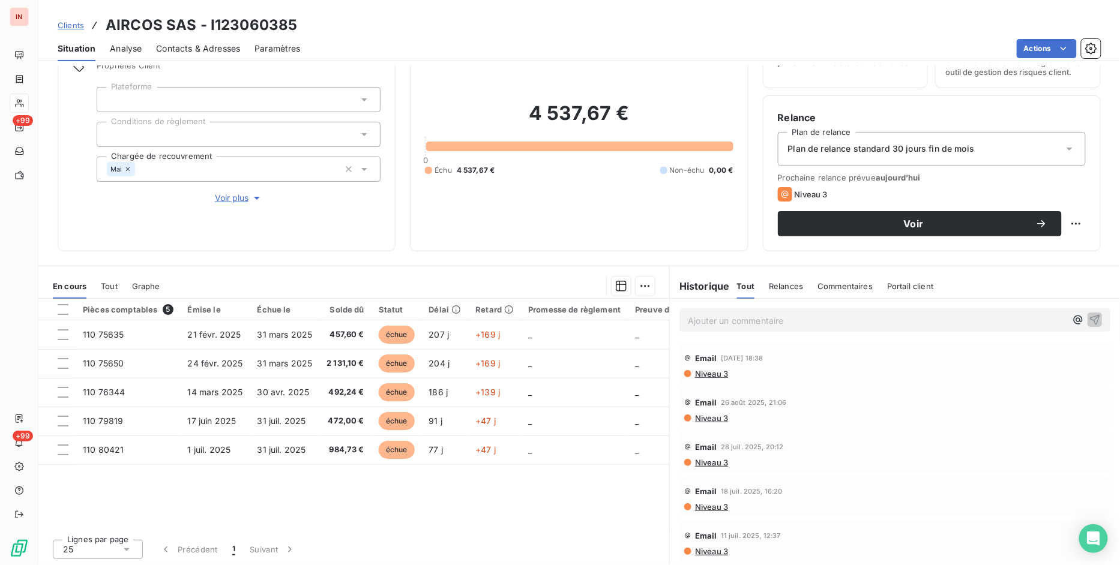
click at [730, 314] on p "Ajouter un commentaire ﻿" at bounding box center [877, 320] width 378 height 15
click at [796, 322] on p "[DATE] MV vers" at bounding box center [877, 320] width 378 height 14
click at [883, 319] on p "[DATE] MV vers [EMAIL_ADDRESS][DOMAIN_NAME]" at bounding box center [877, 320] width 378 height 14
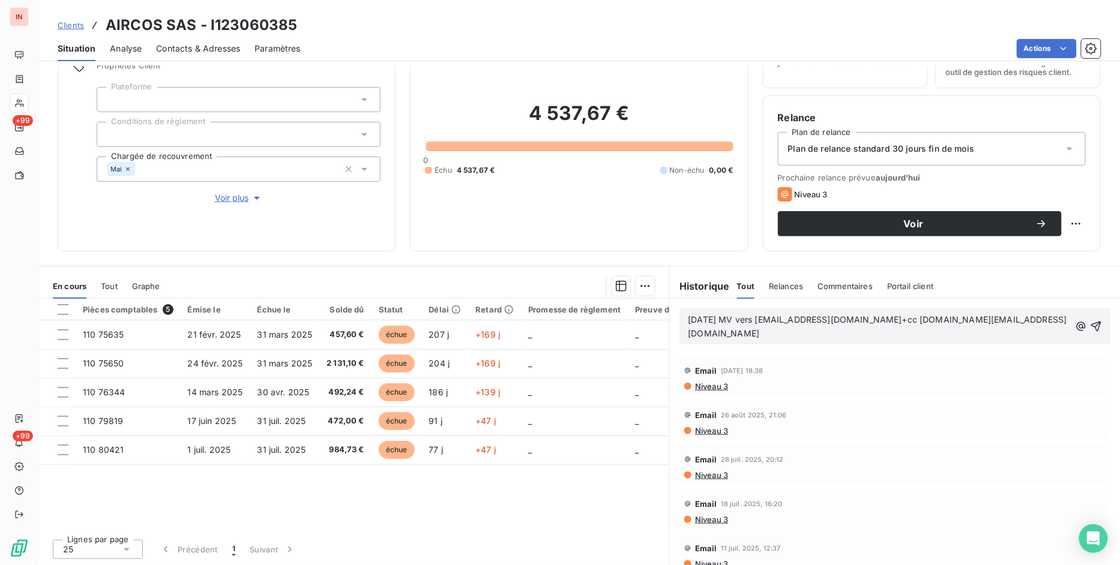
click at [710, 334] on p "[DATE] MV vers [EMAIL_ADDRESS][DOMAIN_NAME]+cc [DOMAIN_NAME][EMAIL_ADDRESS][DOM…" at bounding box center [879, 327] width 382 height 28
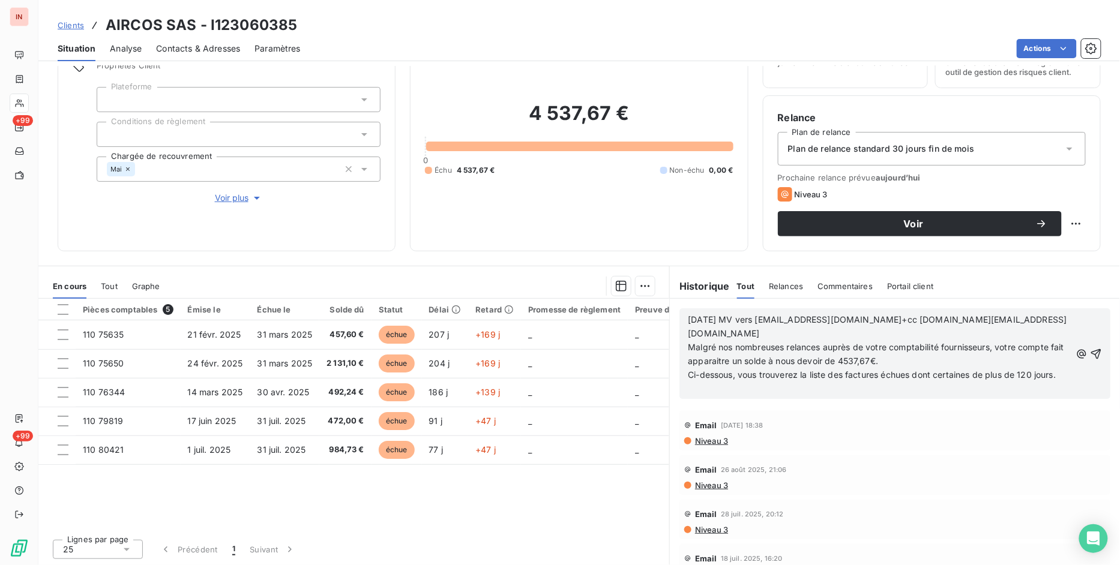
click at [738, 379] on p "Ci-dessous, vous trouverez la liste des factures échues dont certaines de plus …" at bounding box center [879, 375] width 383 height 14
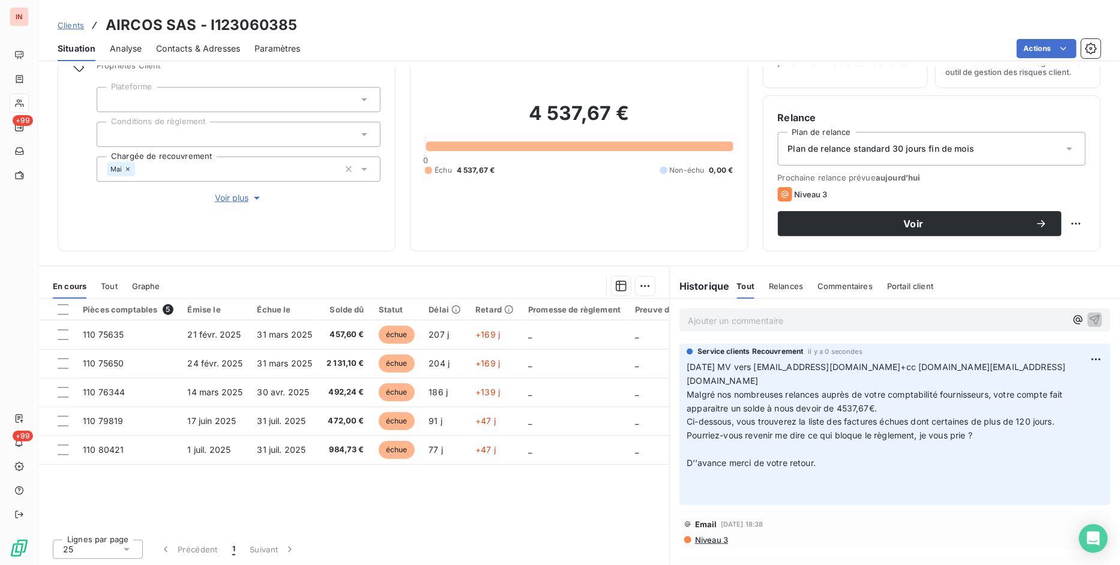
click at [63, 26] on span "Clients" at bounding box center [71, 25] width 26 height 10
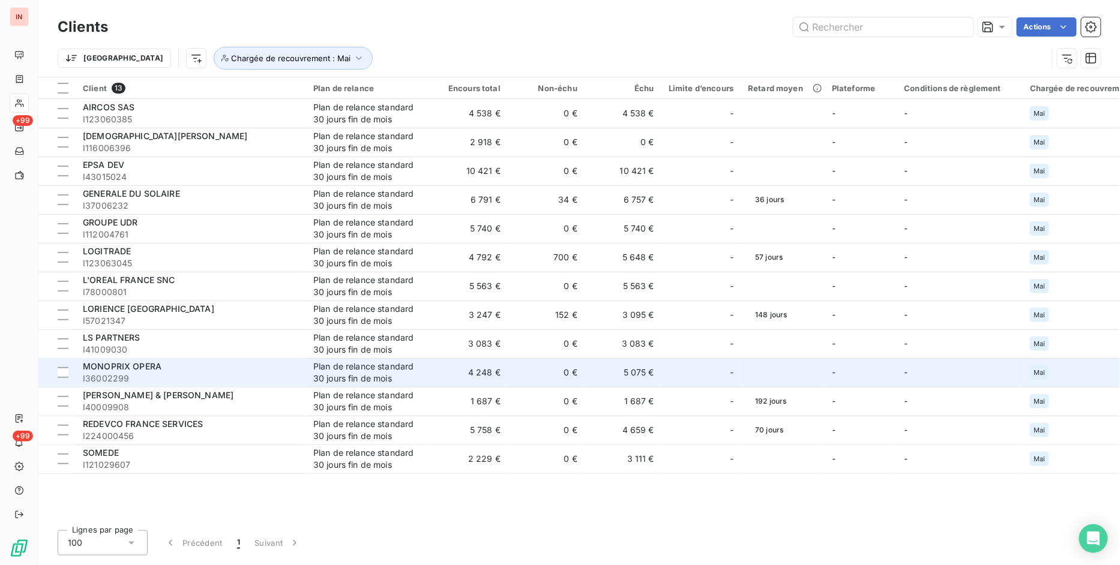
click at [151, 361] on div "MONOPRIX OPERA" at bounding box center [191, 367] width 216 height 12
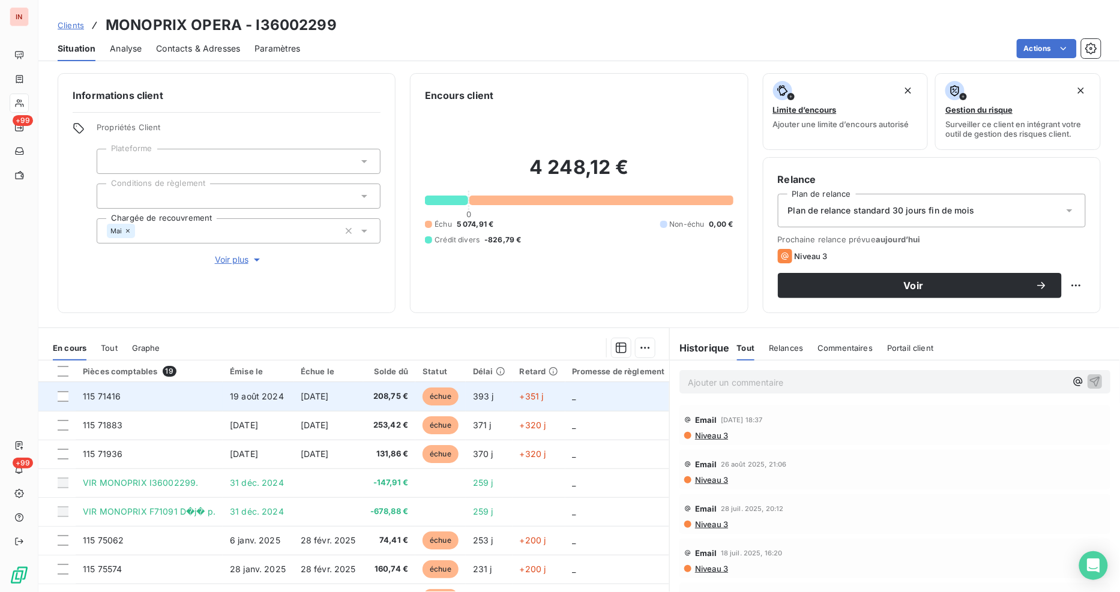
click at [259, 398] on span "19 août 2024" at bounding box center [257, 396] width 54 height 10
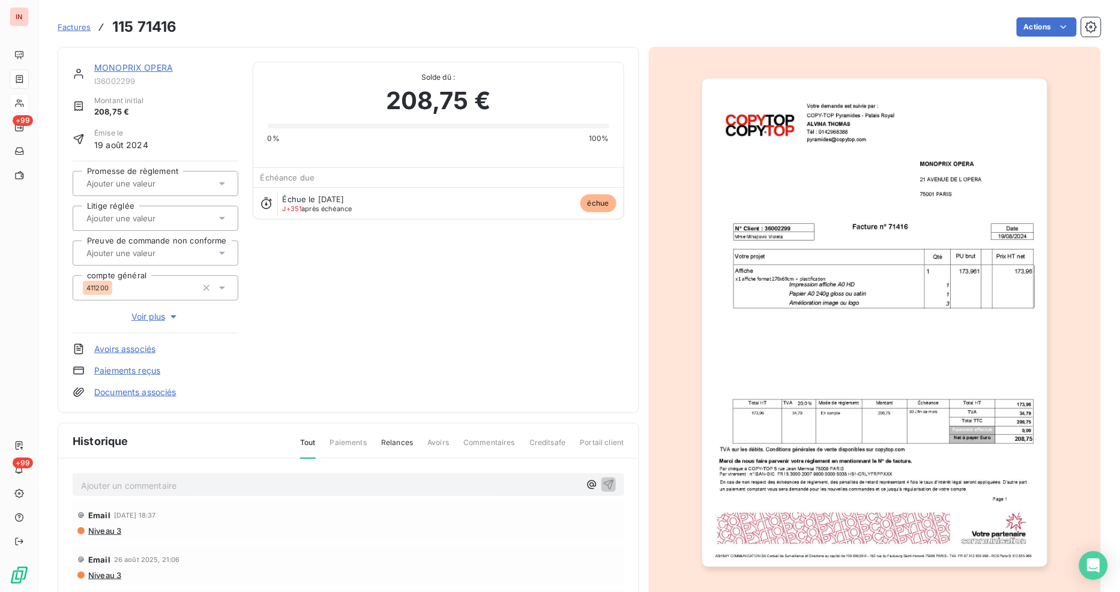
click at [145, 391] on link "Documents associés" at bounding box center [135, 392] width 82 height 12
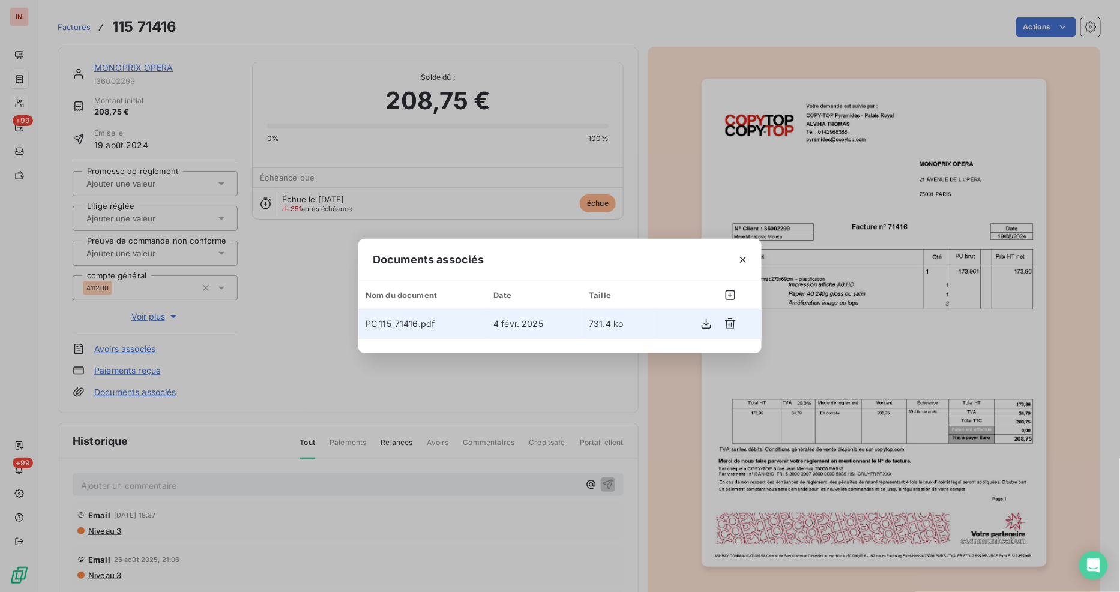
click at [396, 325] on span "PC_115_71416.pdf" at bounding box center [399, 324] width 69 height 10
click at [703, 327] on icon "button" at bounding box center [706, 324] width 12 height 12
click at [739, 262] on icon "button" at bounding box center [743, 260] width 12 height 12
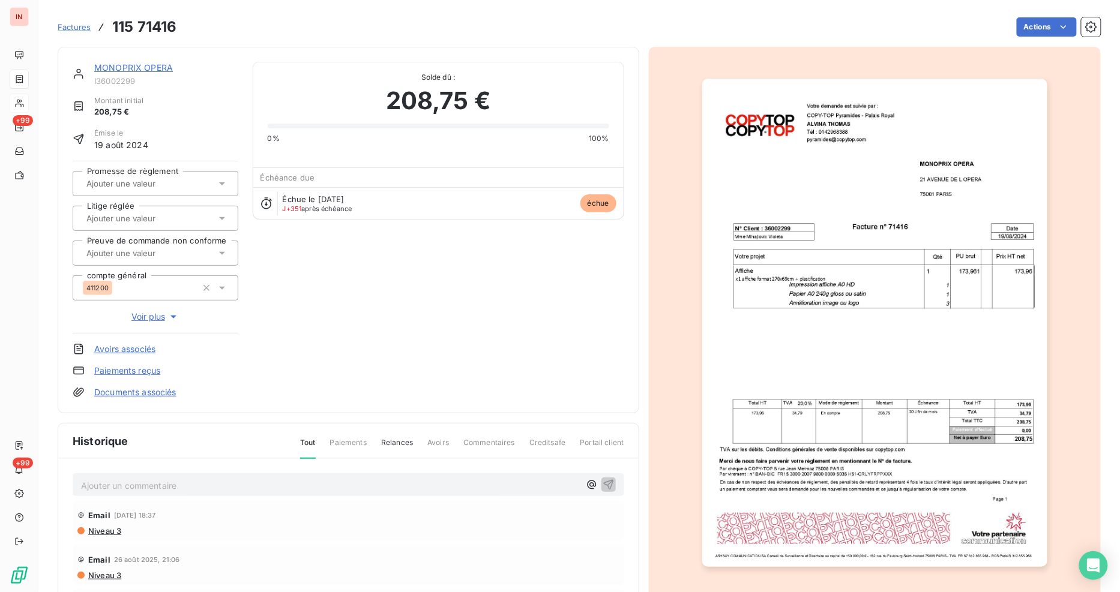
click at [103, 74] on div "MONOPRIX OPERA I36002299" at bounding box center [166, 74] width 144 height 24
click at [103, 68] on link "MONOPRIX OPERA" at bounding box center [133, 67] width 79 height 10
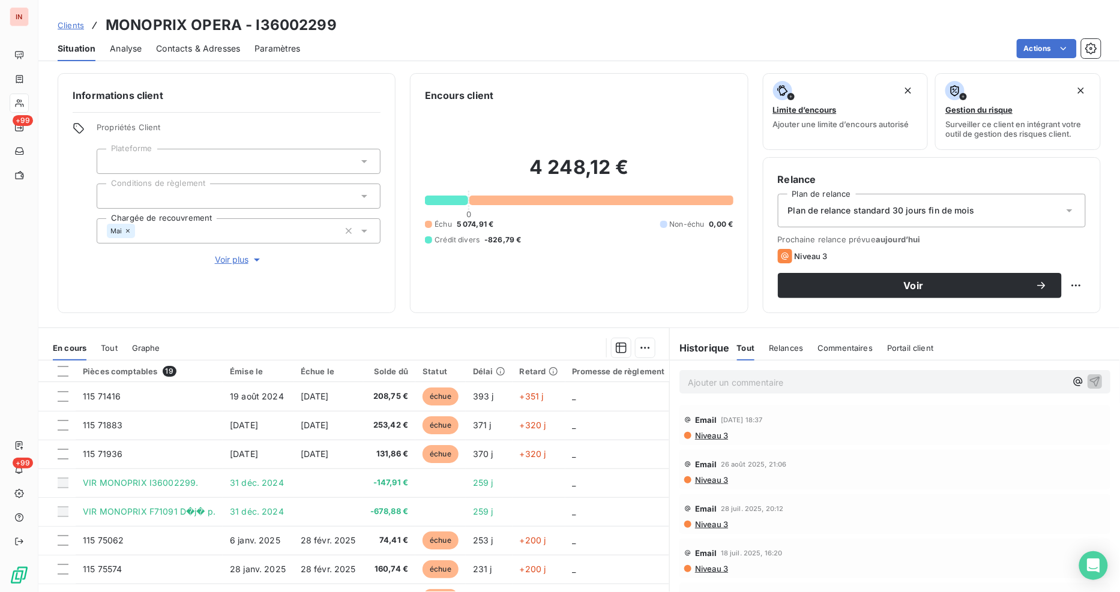
click at [181, 48] on span "Contacts & Adresses" at bounding box center [198, 49] width 84 height 12
